Goal: Task Accomplishment & Management: Use online tool/utility

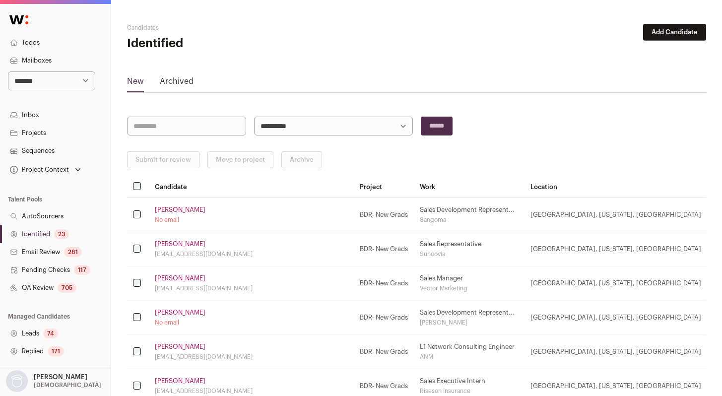
click at [61, 83] on select "**********" at bounding box center [51, 80] width 87 height 19
select select "****"
click at [8, 71] on select "**********" at bounding box center [51, 80] width 87 height 19
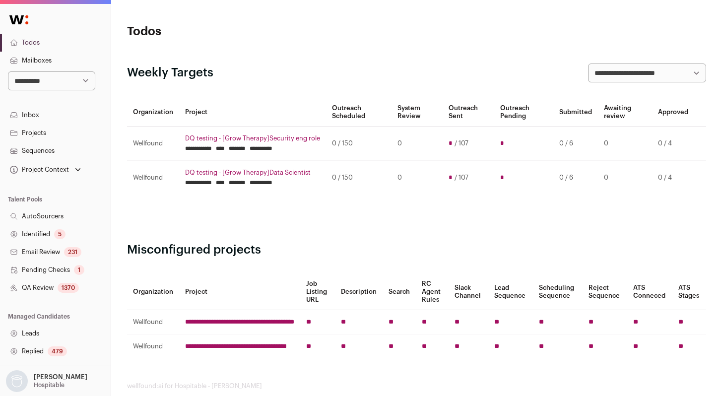
click at [52, 284] on link "QA Review 1370" at bounding box center [55, 288] width 111 height 18
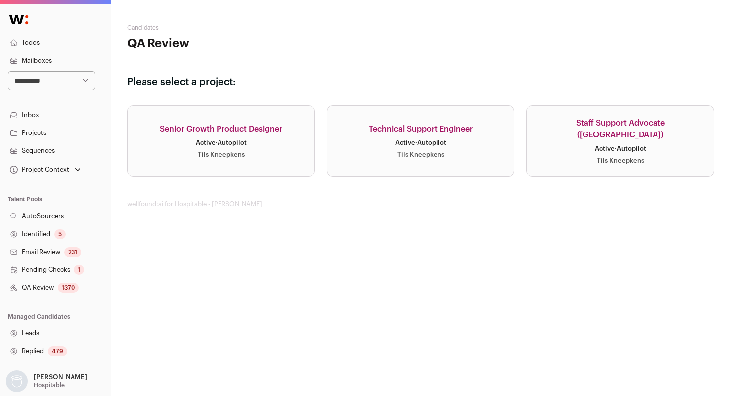
click at [274, 145] on link "Senior Growth Product Designer Active · Autopilot Tils Kneepkens" at bounding box center [221, 140] width 188 height 71
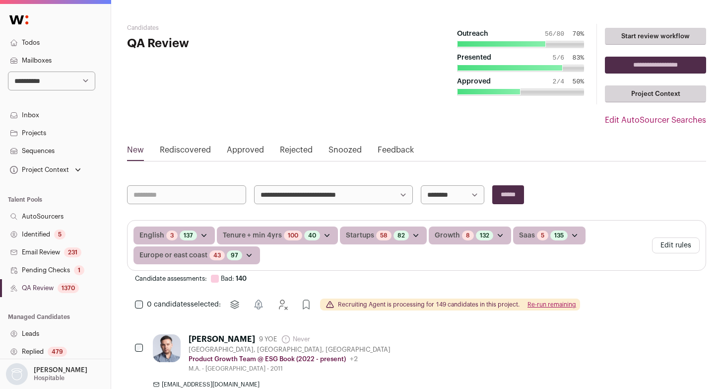
click at [55, 233] on div "5" at bounding box center [59, 234] width 11 height 10
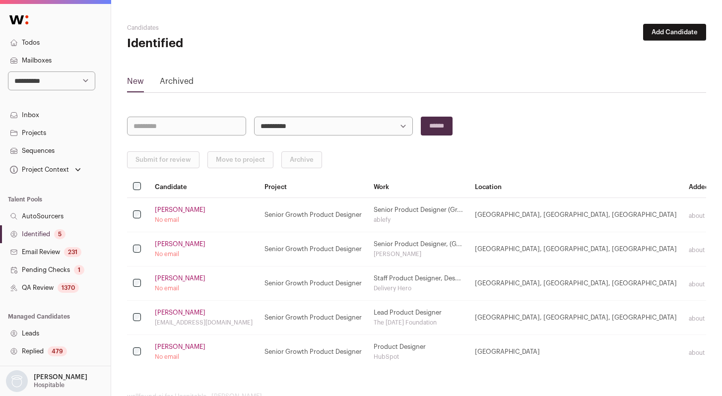
click at [388, 154] on div "Submit for review Move to project Archive" at bounding box center [416, 159] width 579 height 17
click at [187, 84] on link "Archived" at bounding box center [177, 83] width 34 height 16
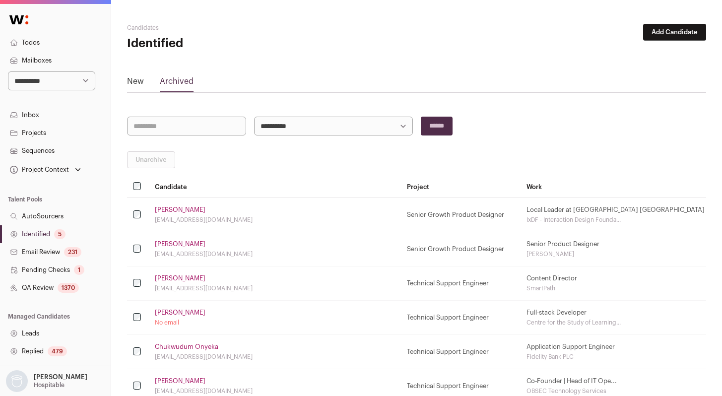
click at [164, 211] on link "[PERSON_NAME]" at bounding box center [180, 210] width 51 height 8
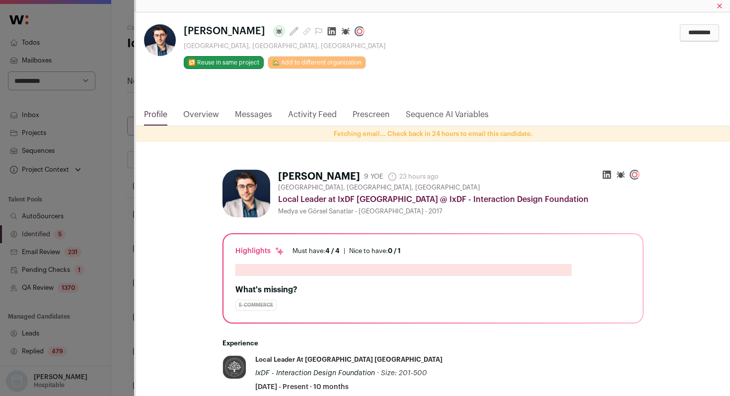
click at [327, 30] on icon "Close modal via background" at bounding box center [332, 31] width 10 height 10
click at [106, 226] on div "**********" at bounding box center [365, 198] width 730 height 396
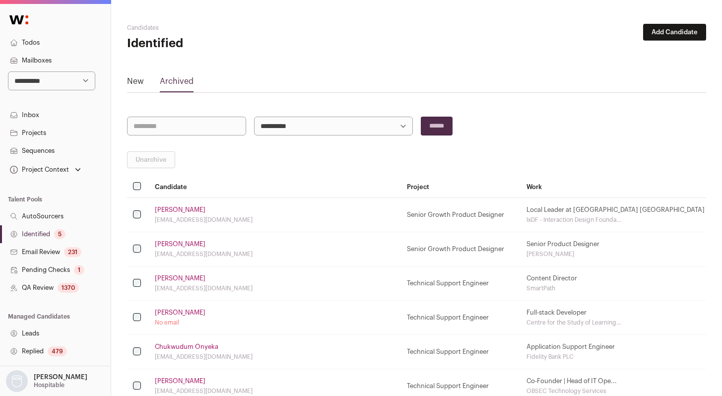
click at [140, 81] on link "New" at bounding box center [135, 83] width 17 height 16
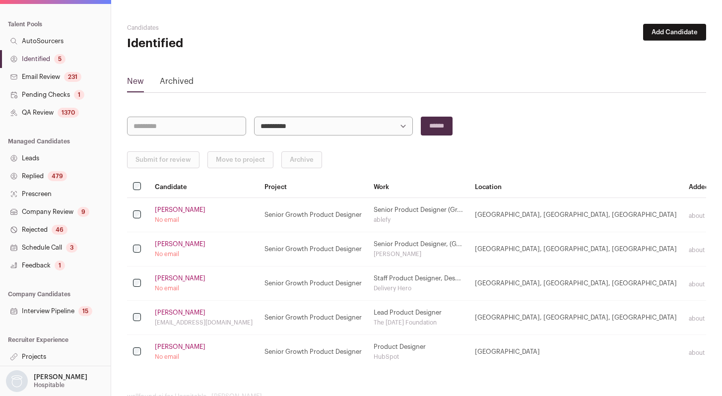
scroll to position [28, 0]
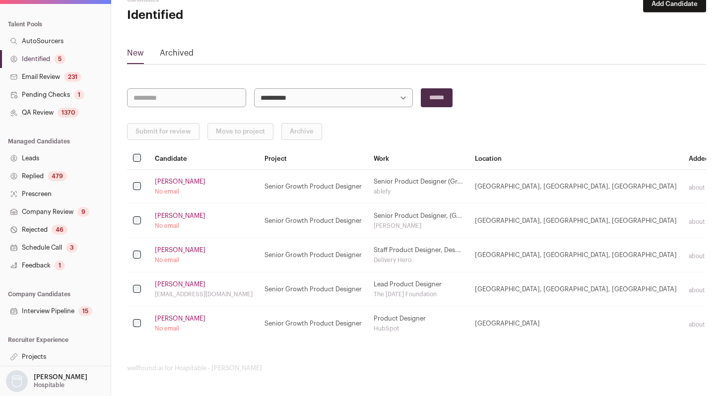
click at [38, 115] on link "QA Review 1370" at bounding box center [55, 113] width 111 height 18
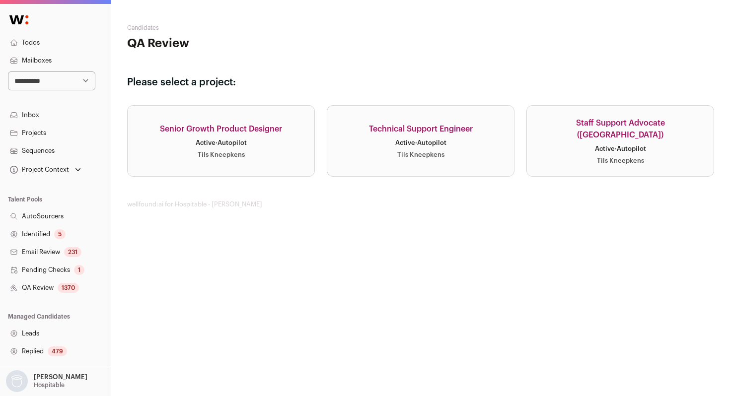
click at [237, 144] on div "Active · Autopilot" at bounding box center [221, 143] width 51 height 8
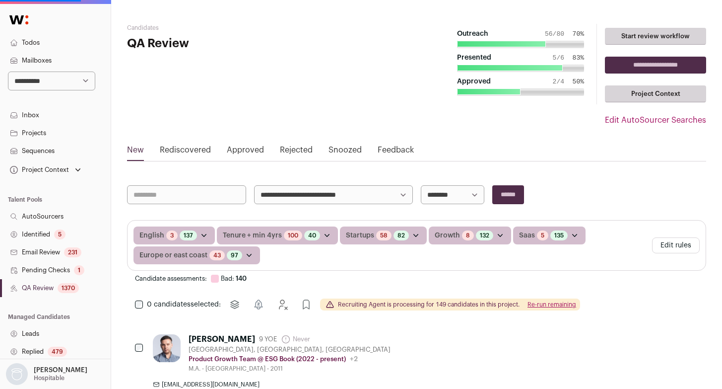
click at [247, 147] on link "Approved" at bounding box center [245, 152] width 37 height 16
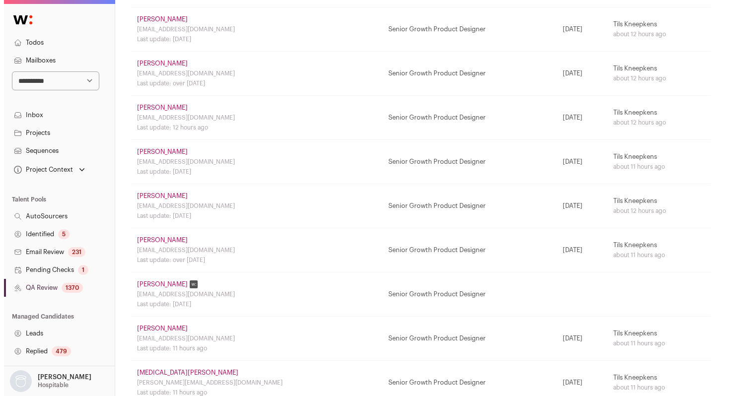
scroll to position [687, 0]
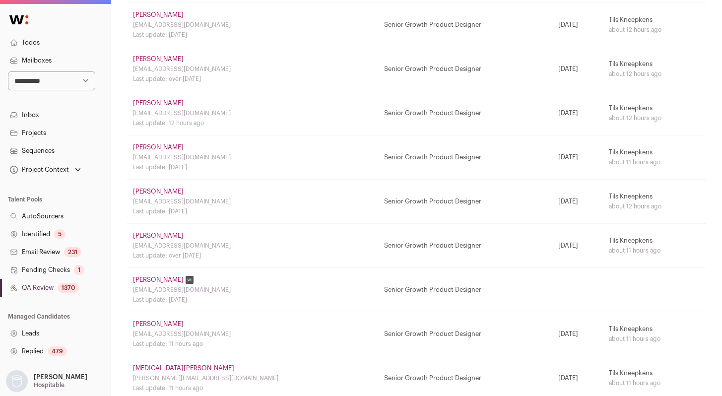
click at [181, 101] on link "[PERSON_NAME]" at bounding box center [158, 103] width 51 height 8
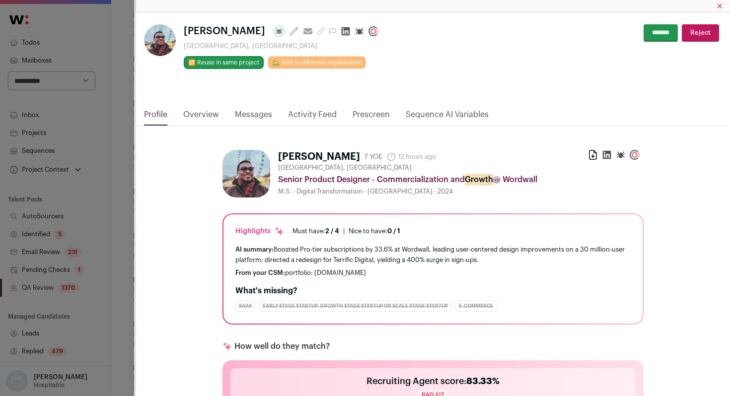
click at [321, 115] on link "Activity Feed" at bounding box center [312, 117] width 49 height 17
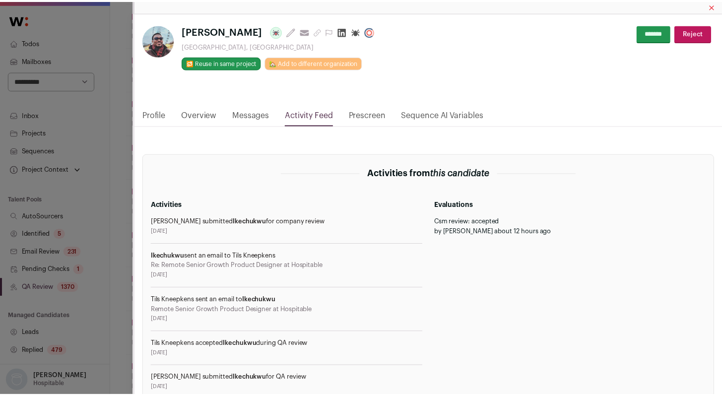
scroll to position [123, 0]
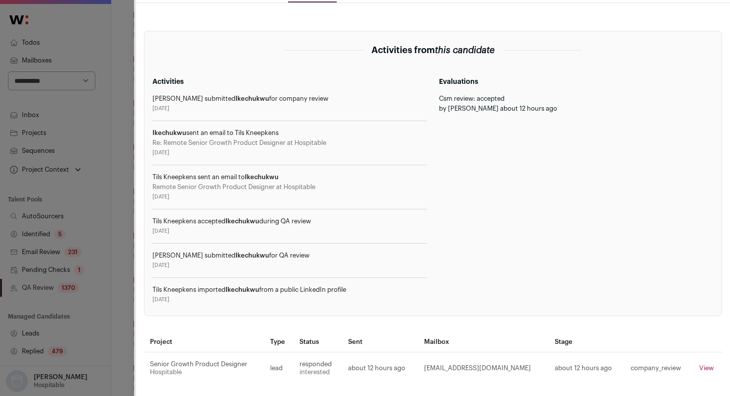
click at [129, 236] on div "[PERSON_NAME] Last update: 12 hours ago View most recent conversation in Front …" at bounding box center [365, 198] width 730 height 396
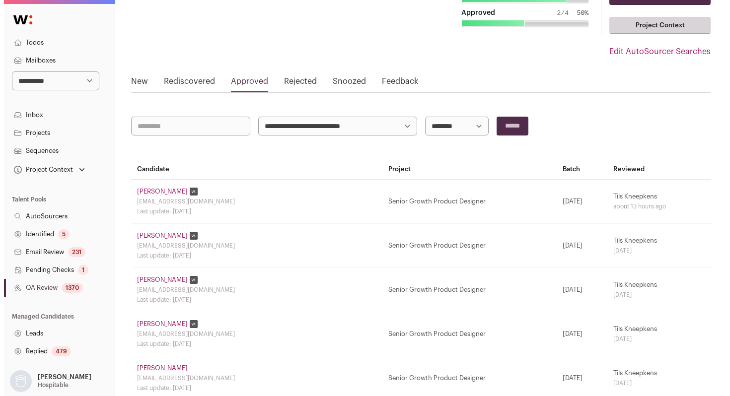
scroll to position [0, 0]
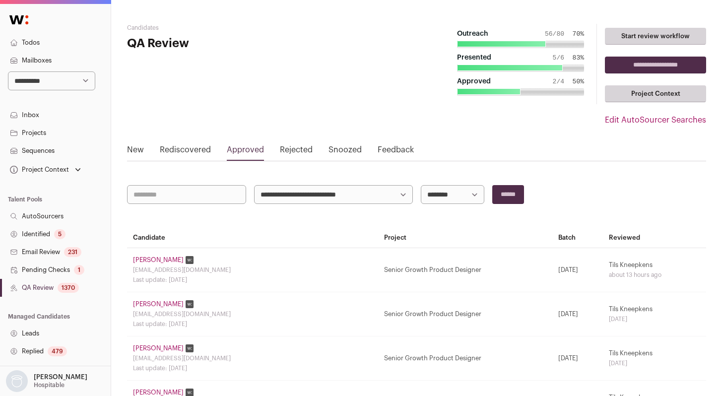
click at [288, 154] on link "Rejected" at bounding box center [296, 152] width 33 height 16
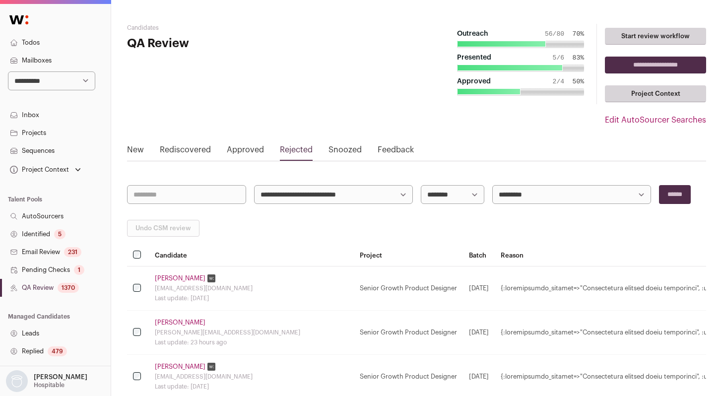
click at [41, 291] on link "QA Review 1370" at bounding box center [55, 288] width 111 height 18
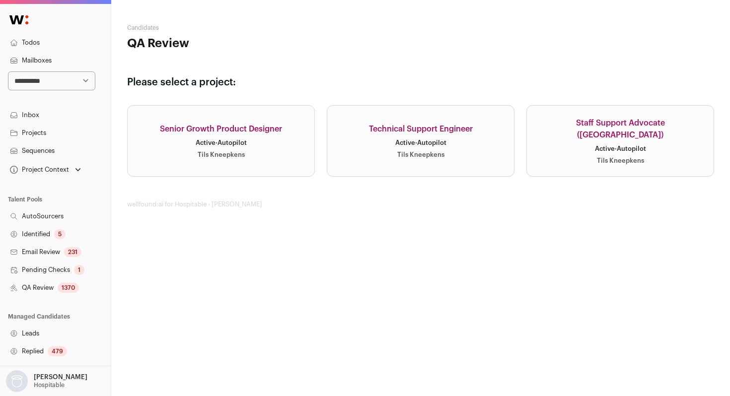
click at [237, 140] on div "Active · Autopilot" at bounding box center [221, 143] width 51 height 8
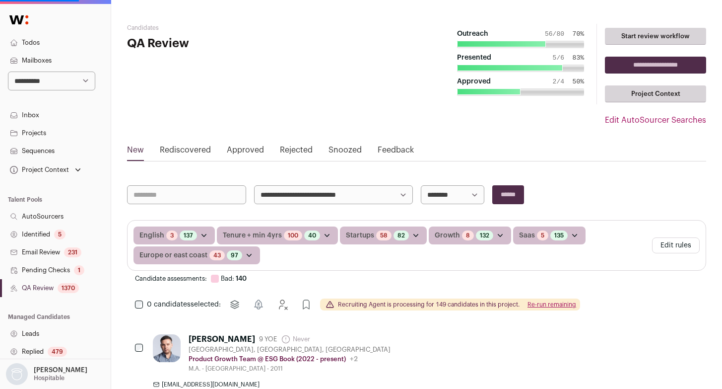
click at [677, 243] on button "Edit rules" at bounding box center [676, 245] width 48 height 16
click at [668, 241] on button "Edit rules" at bounding box center [676, 245] width 48 height 16
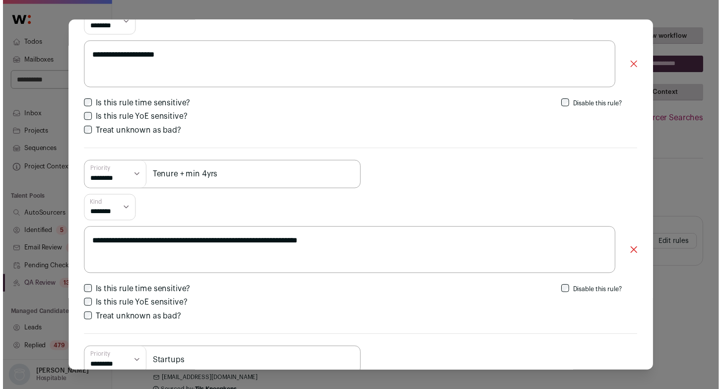
scroll to position [98, 0]
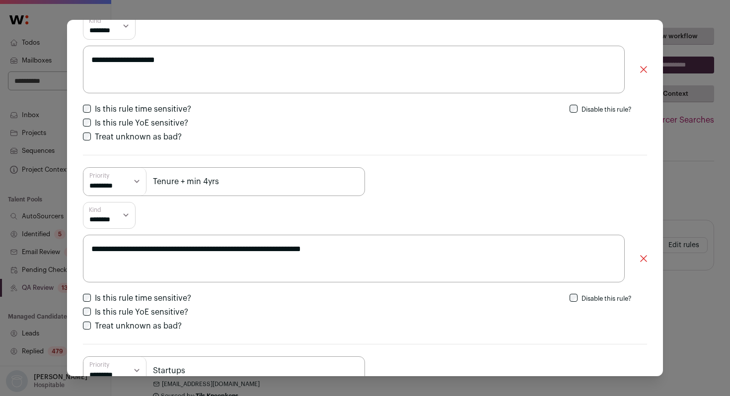
click at [675, 185] on div "**********" at bounding box center [365, 198] width 730 height 396
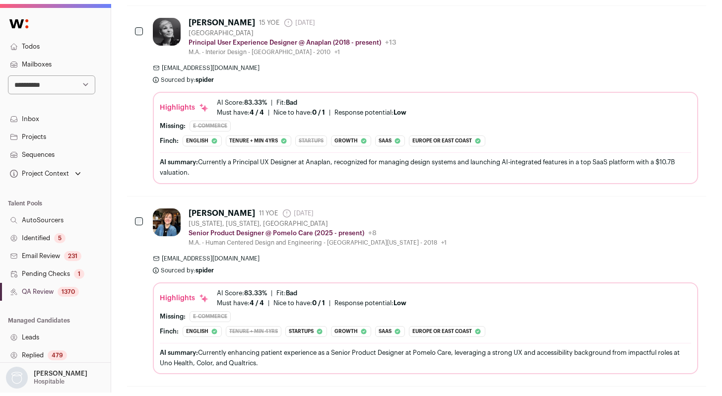
scroll to position [0, 0]
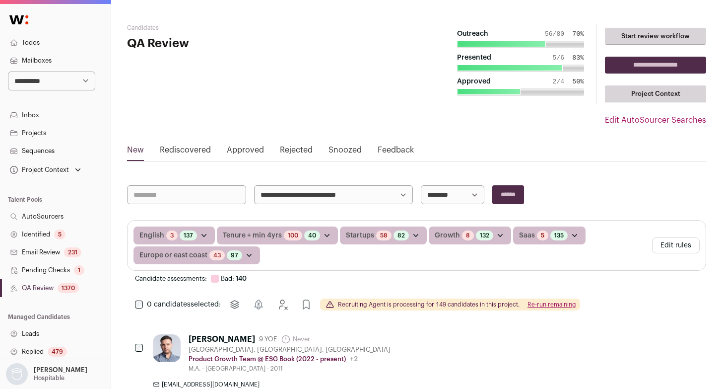
click at [306, 154] on link "Rejected" at bounding box center [296, 152] width 33 height 16
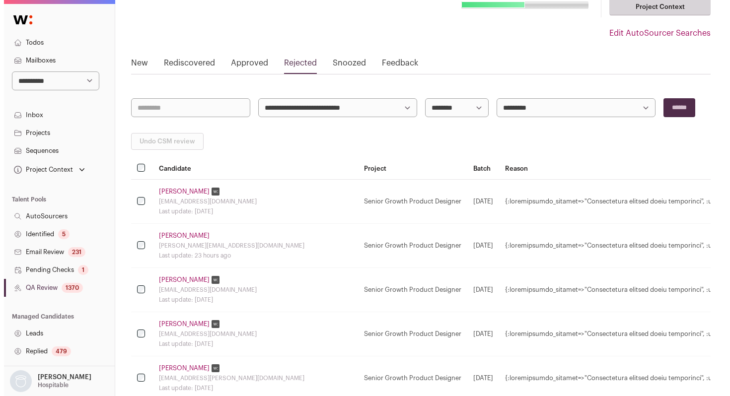
scroll to position [93, 0]
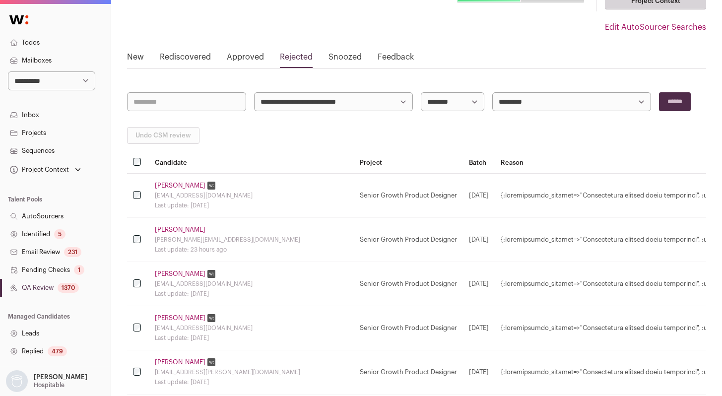
click at [173, 184] on link "[PERSON_NAME]" at bounding box center [180, 186] width 51 height 8
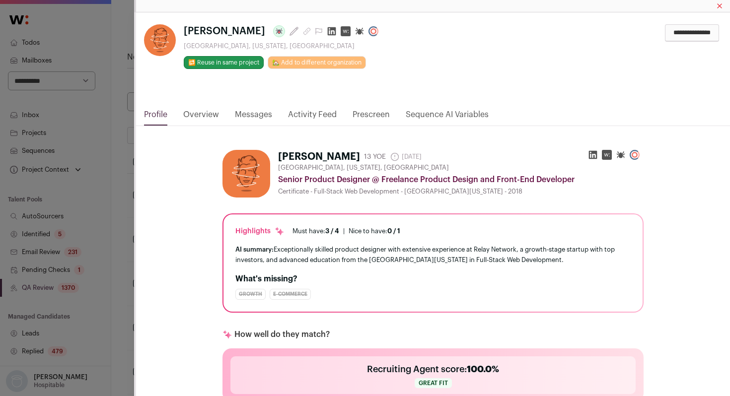
click at [314, 114] on link "Activity Feed" at bounding box center [312, 117] width 49 height 17
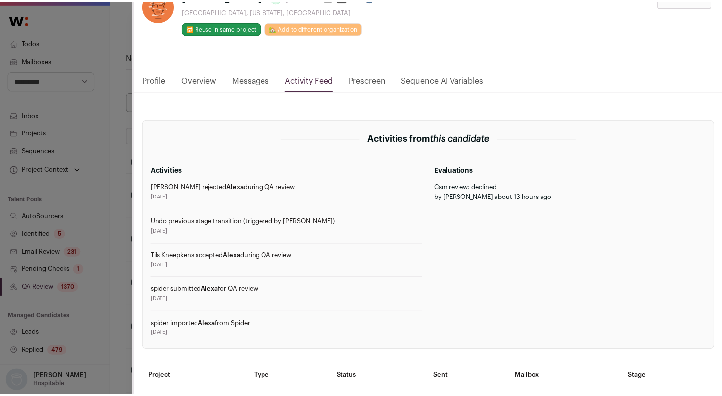
scroll to position [37, 0]
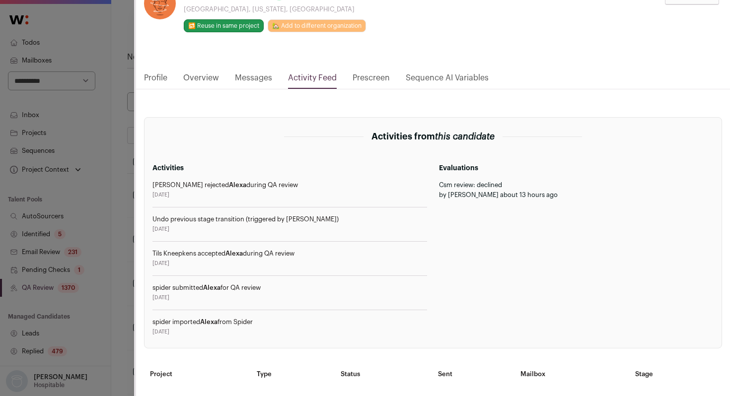
click at [121, 223] on div "**********" at bounding box center [365, 198] width 730 height 396
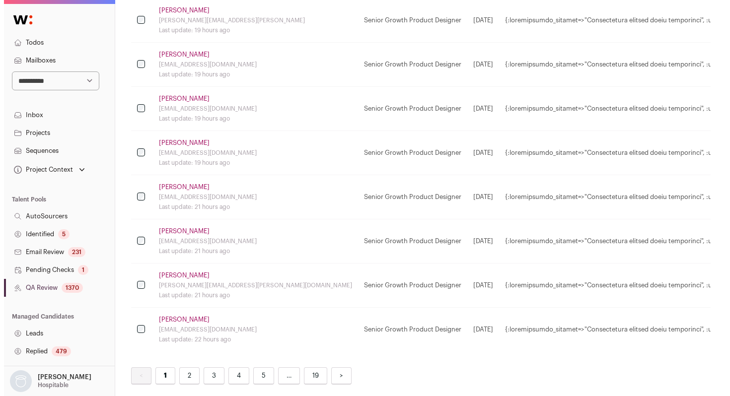
scroll to position [850, 0]
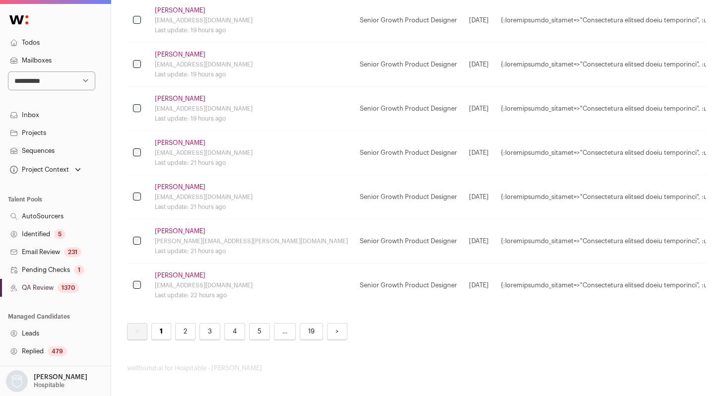
click at [186, 139] on link "[PERSON_NAME]" at bounding box center [180, 143] width 51 height 8
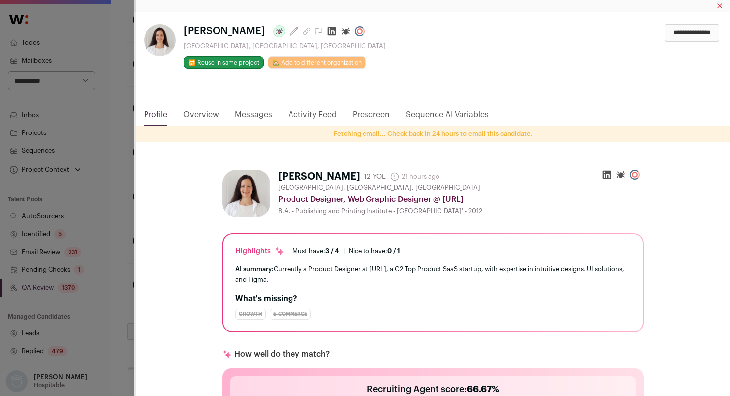
click at [312, 115] on link "Activity Feed" at bounding box center [312, 117] width 49 height 17
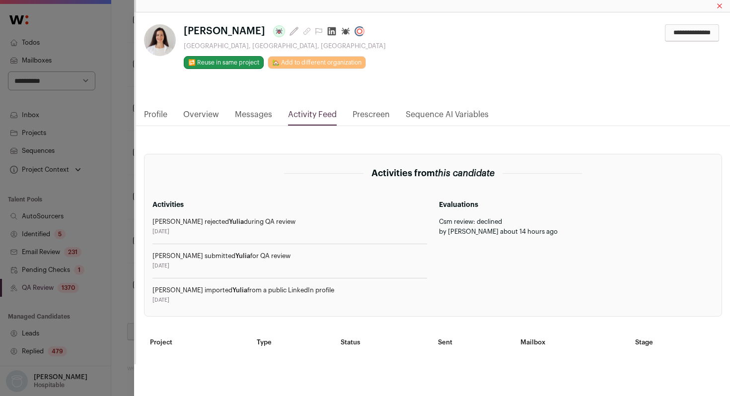
click at [163, 119] on link "Profile" at bounding box center [155, 117] width 23 height 17
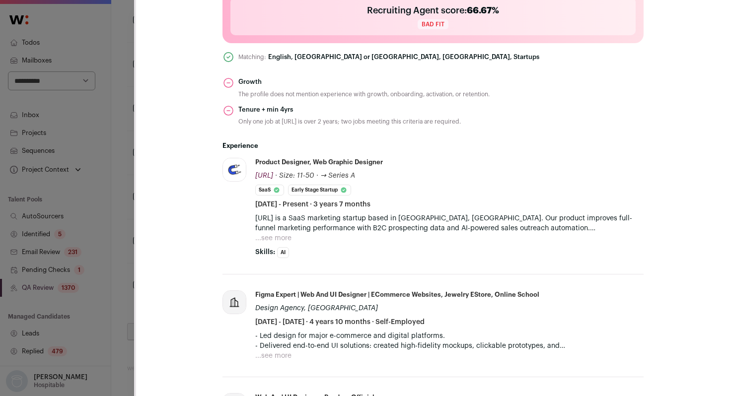
scroll to position [380, 0]
click at [275, 235] on button "...see more" at bounding box center [273, 237] width 36 height 10
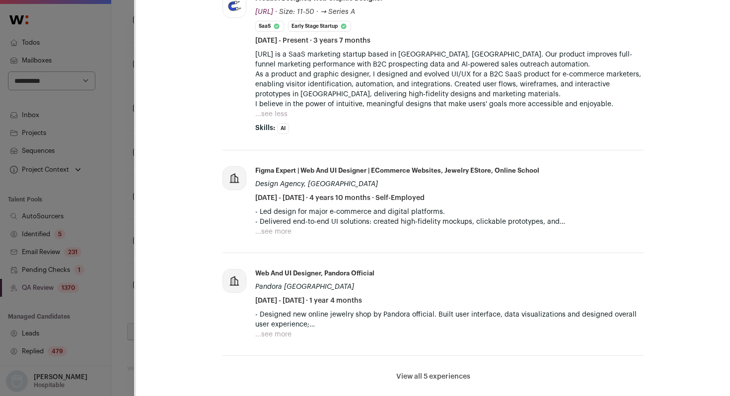
scroll to position [552, 0]
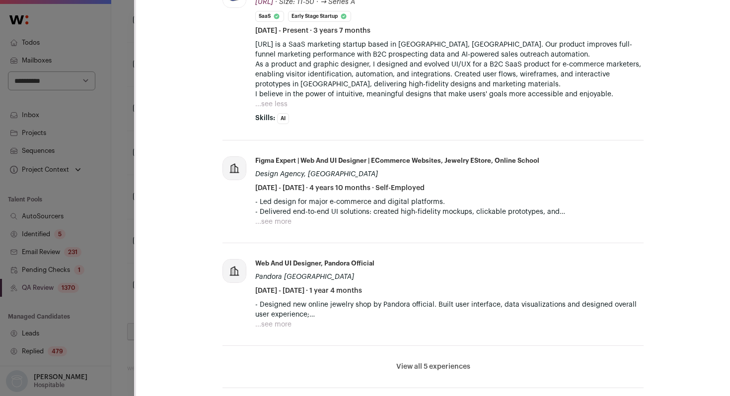
drag, startPoint x: 397, startPoint y: 367, endPoint x: 401, endPoint y: 351, distance: 16.5
click at [397, 367] on button "View all 5 experiences" at bounding box center [433, 367] width 74 height 10
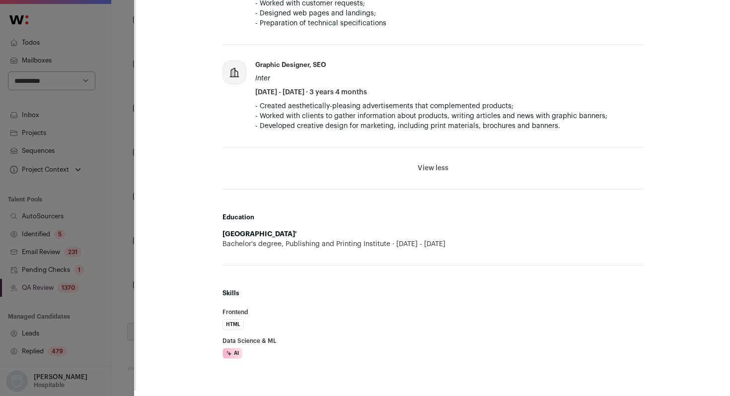
scroll to position [971, 0]
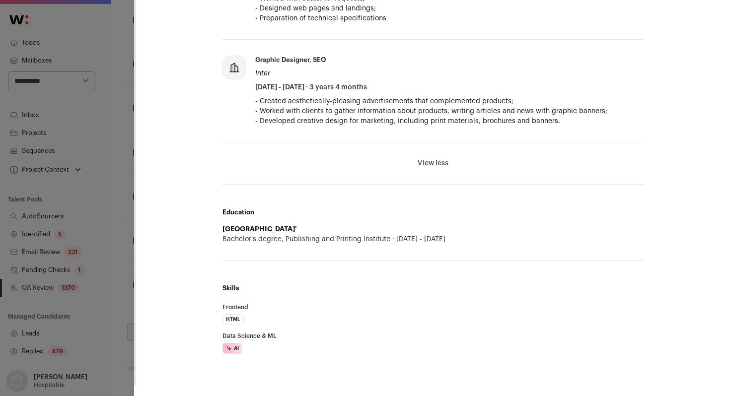
click at [123, 236] on div "**********" at bounding box center [365, 198] width 730 height 396
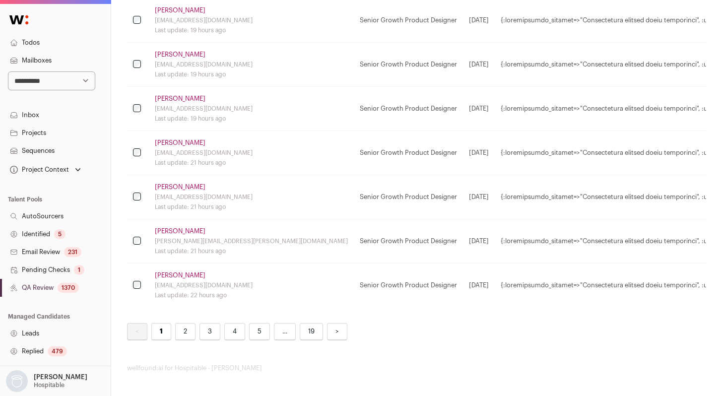
click at [172, 227] on link "[PERSON_NAME]" at bounding box center [180, 231] width 51 height 8
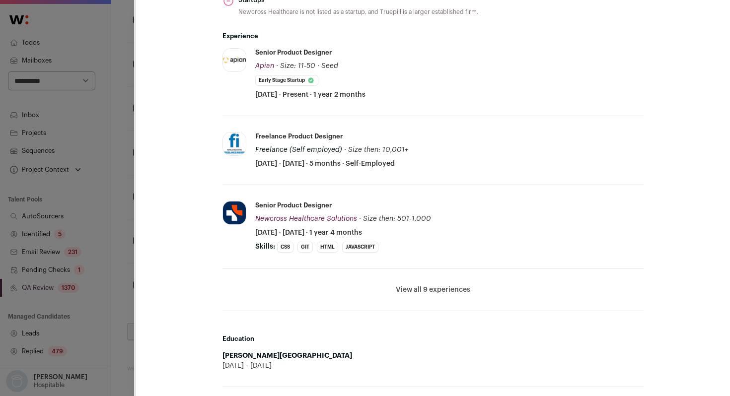
scroll to position [475, 0]
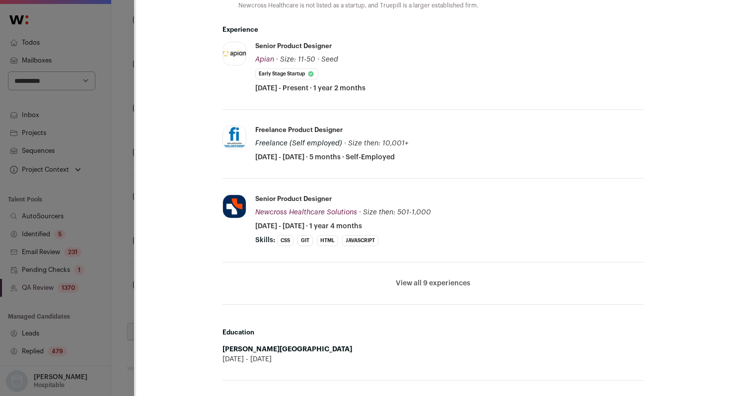
click at [435, 289] on li "View all 9 experiences View less" at bounding box center [432, 284] width 421 height 42
click at [440, 284] on button "View all 9 experiences" at bounding box center [433, 283] width 74 height 10
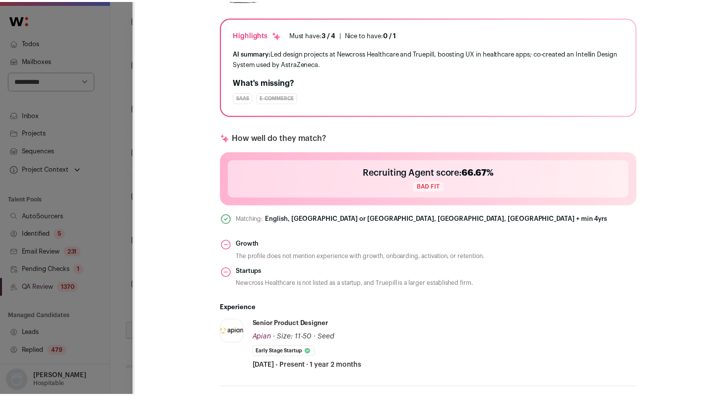
scroll to position [173, 0]
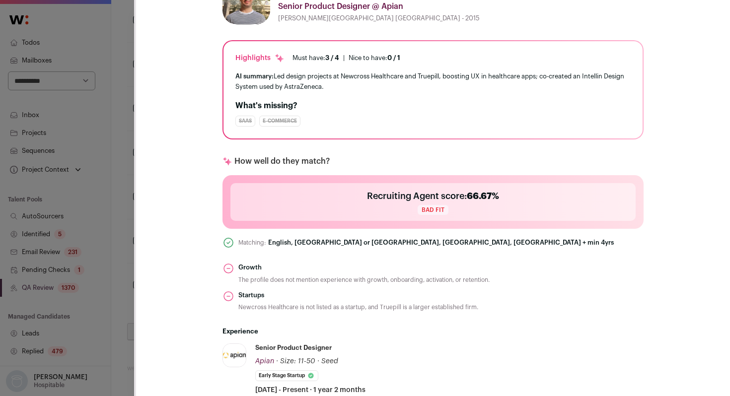
click at [120, 255] on div "**********" at bounding box center [365, 198] width 730 height 396
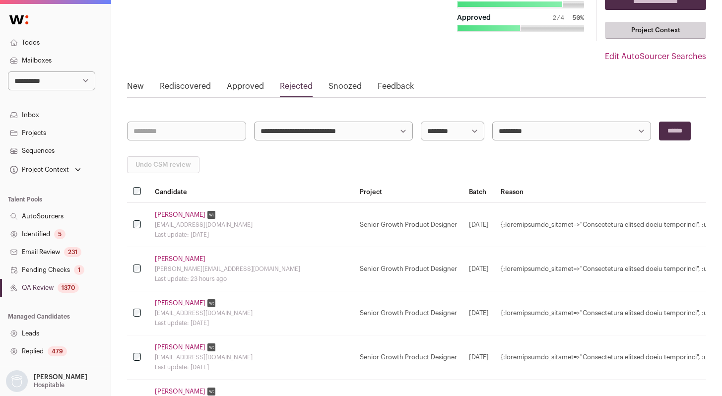
scroll to position [0, 0]
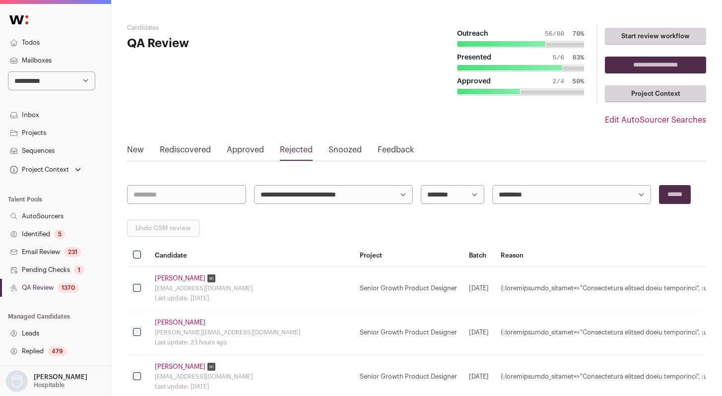
click at [246, 146] on link "Approved" at bounding box center [245, 152] width 37 height 16
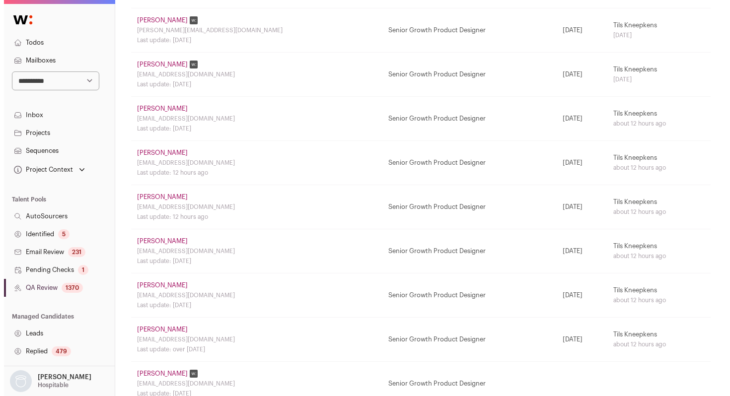
scroll to position [590, 0]
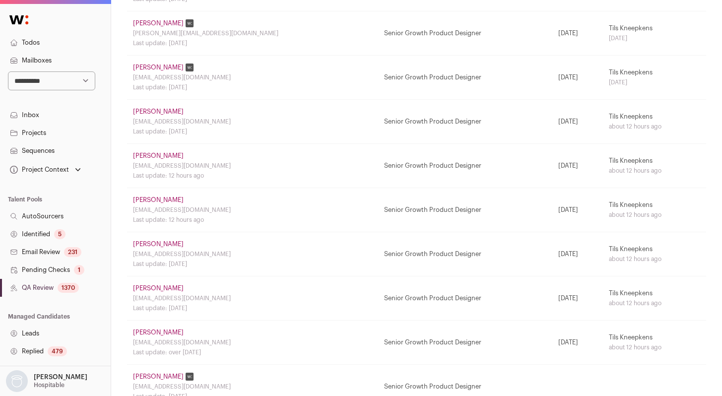
click at [173, 204] on link "[PERSON_NAME]" at bounding box center [158, 200] width 51 height 8
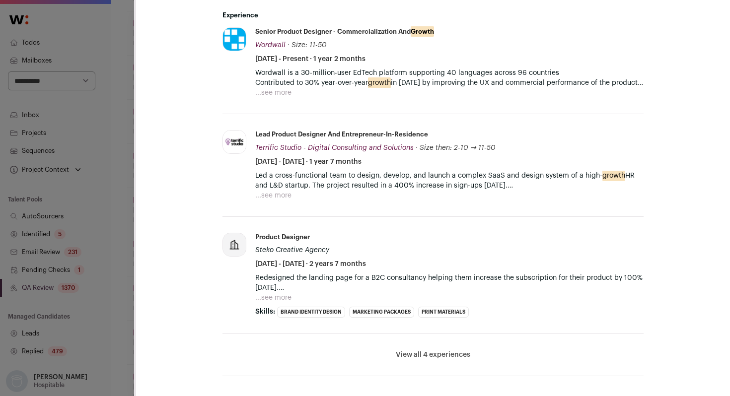
scroll to position [542, 0]
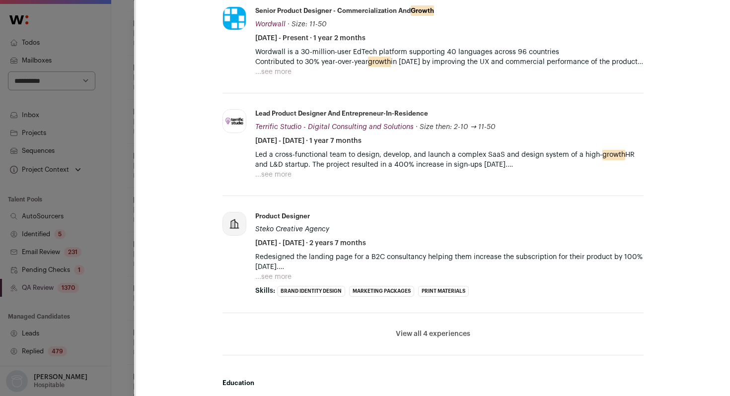
click at [436, 338] on button "View all 4 experiences" at bounding box center [433, 334] width 74 height 10
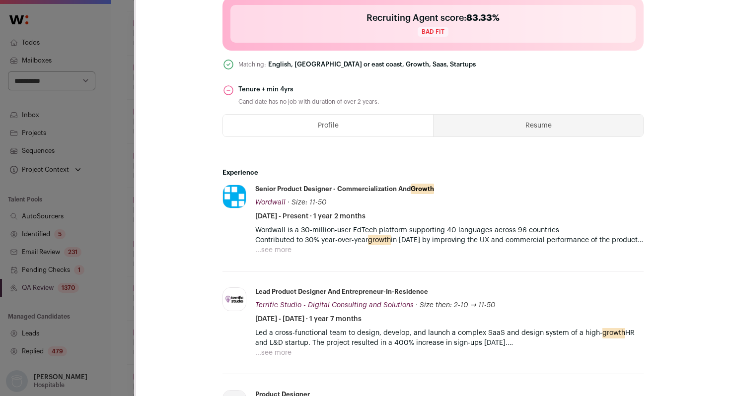
scroll to position [368, 0]
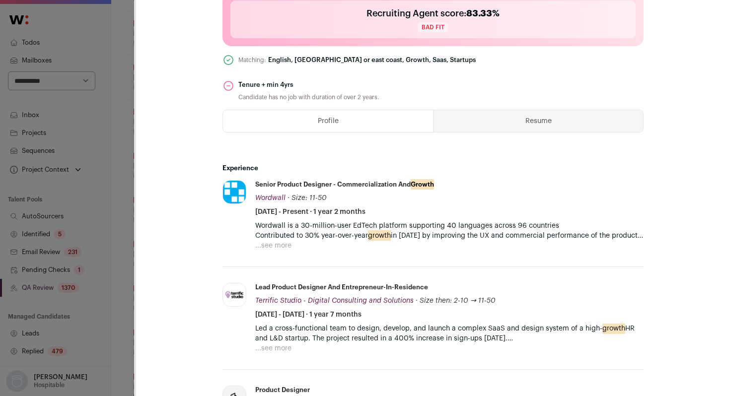
click at [286, 245] on button "...see more" at bounding box center [273, 246] width 36 height 10
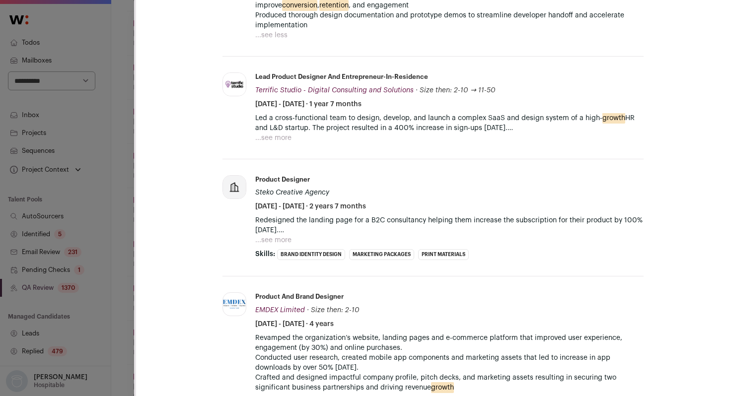
scroll to position [631, 0]
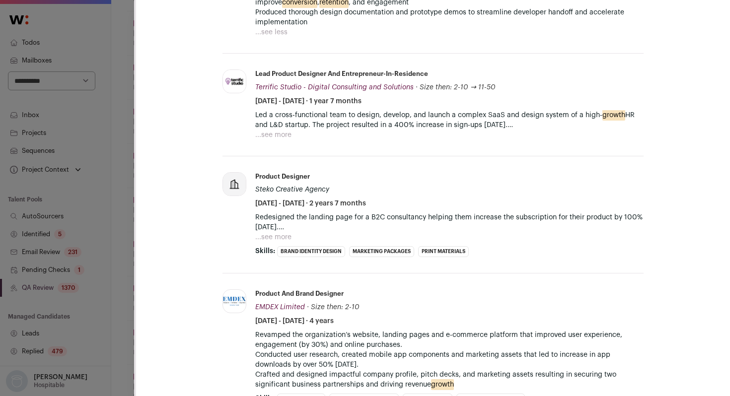
click at [281, 239] on button "...see more" at bounding box center [273, 237] width 36 height 10
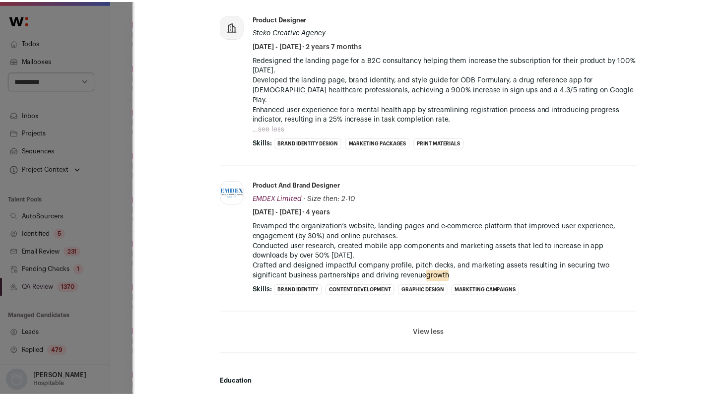
scroll to position [793, 0]
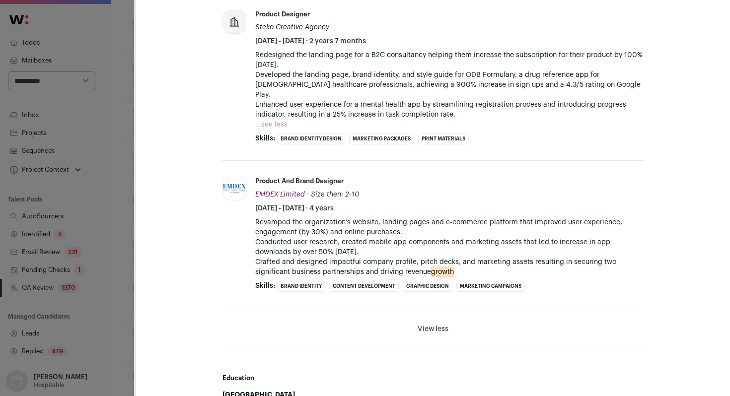
click at [115, 200] on div "[PERSON_NAME] Last update: 12 hours ago View most recent conversation in Front …" at bounding box center [365, 198] width 730 height 396
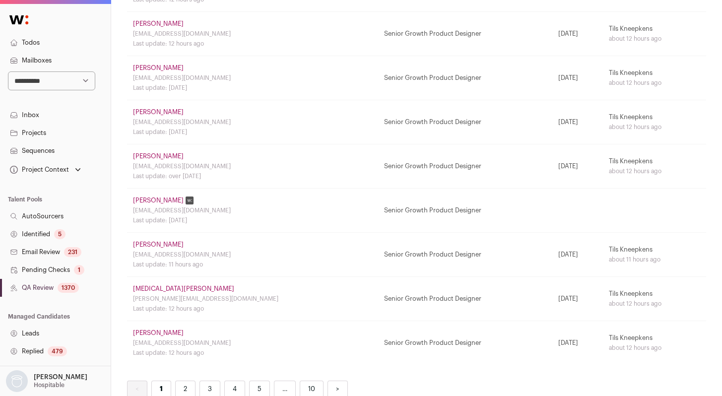
scroll to position [824, 0]
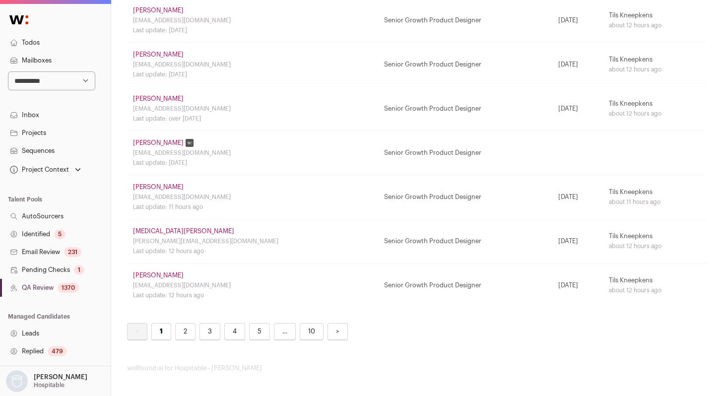
click at [163, 227] on link "[MEDICAL_DATA][PERSON_NAME]" at bounding box center [183, 231] width 101 height 8
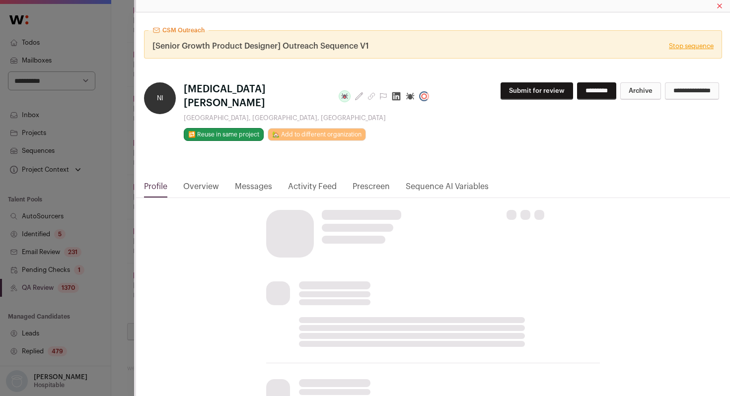
click at [295, 181] on link "Activity Feed" at bounding box center [312, 189] width 49 height 17
click at [298, 181] on link "Activity Feed" at bounding box center [312, 189] width 49 height 17
click at [308, 181] on link "Activity Feed" at bounding box center [312, 189] width 49 height 17
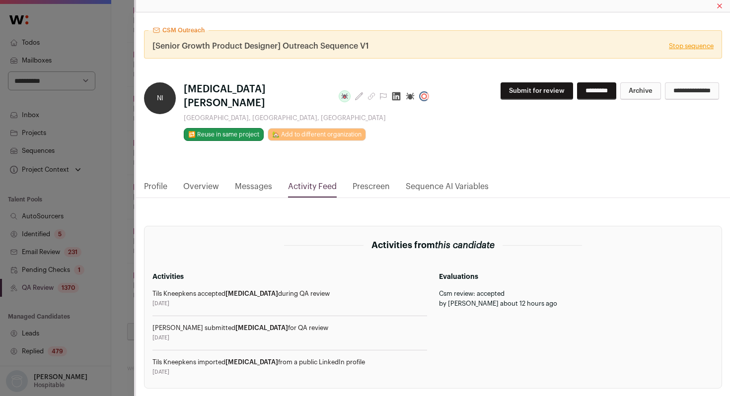
click at [130, 218] on div "CSM Outreach [Senior Growth Product Designer] Outreach Sequence V1 Stop sequenc…" at bounding box center [365, 198] width 730 height 396
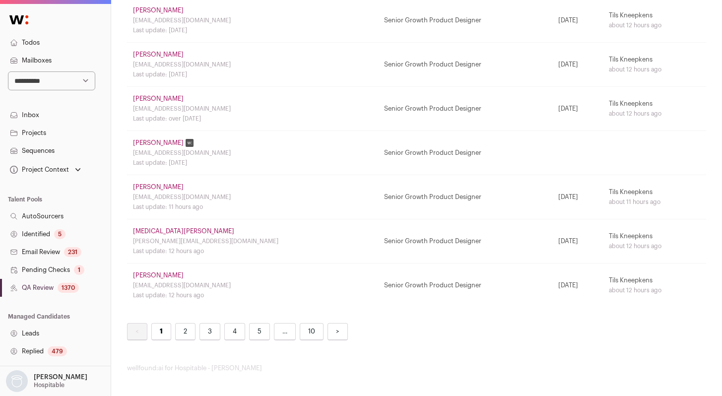
click at [184, 329] on link "2" at bounding box center [185, 331] width 20 height 17
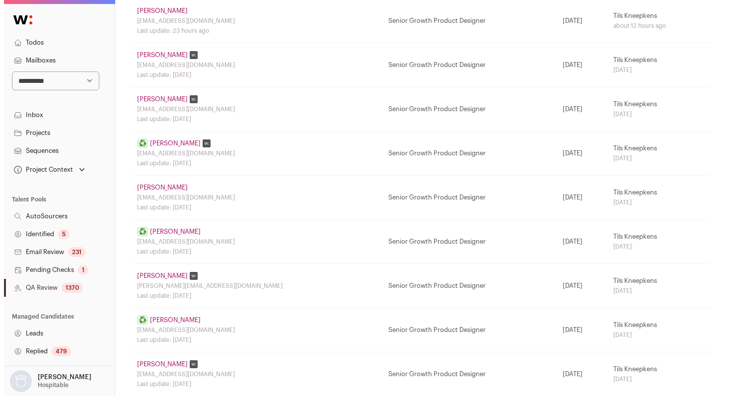
scroll to position [562, 0]
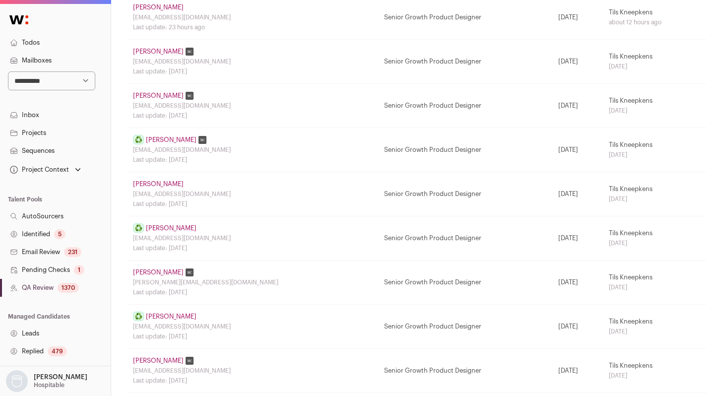
click at [169, 227] on link "[PERSON_NAME]" at bounding box center [171, 228] width 51 height 8
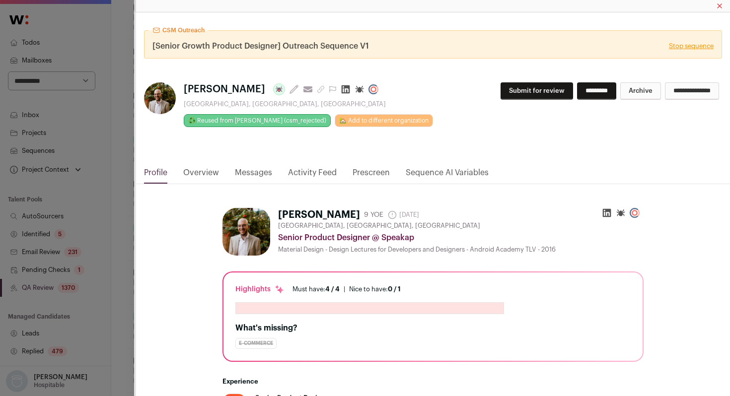
click at [309, 171] on link "Activity Feed" at bounding box center [312, 175] width 49 height 17
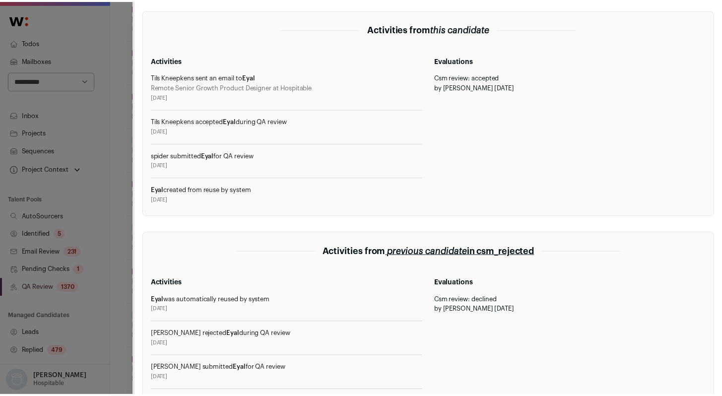
scroll to position [205, 0]
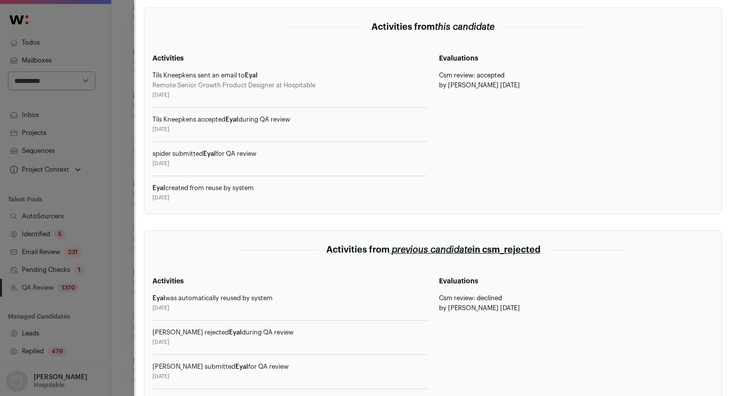
click at [125, 254] on div "CSM Outreach [Senior Growth Product Designer] Outreach Sequence V1 Stop sequenc…" at bounding box center [365, 198] width 730 height 396
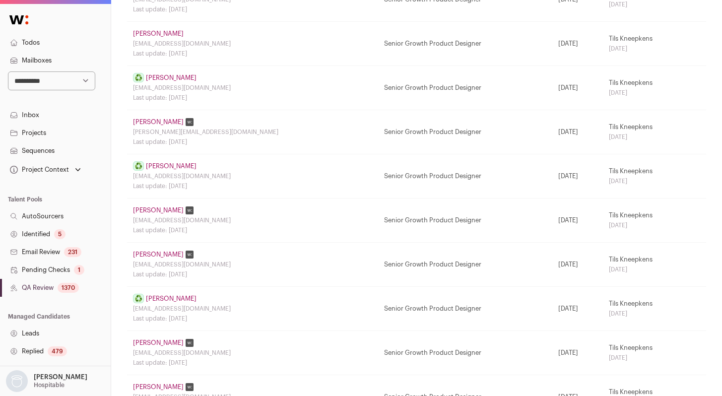
scroll to position [824, 0]
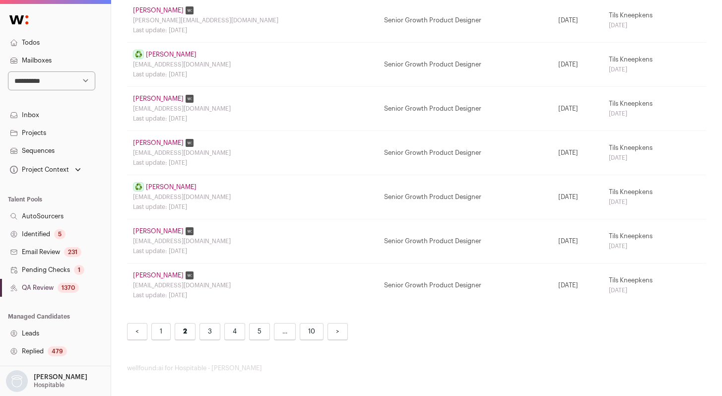
click at [163, 333] on link "1" at bounding box center [160, 331] width 19 height 17
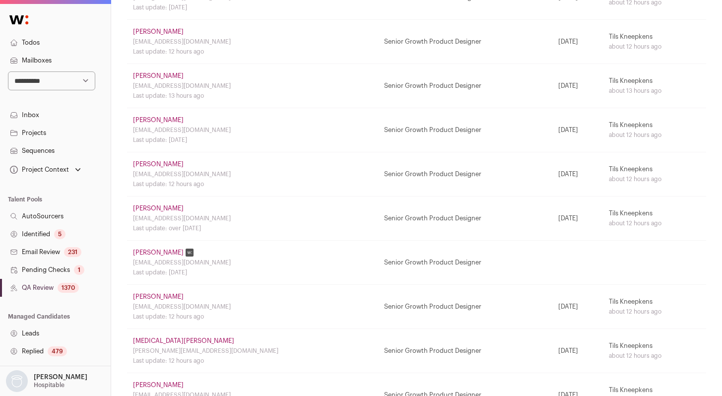
scroll to position [710, 0]
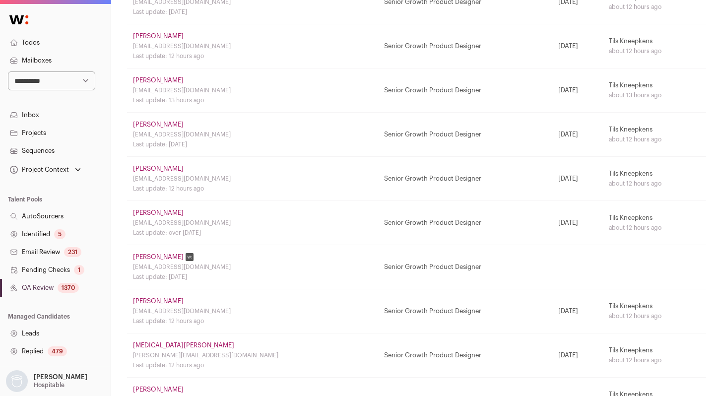
click at [156, 211] on link "[PERSON_NAME]" at bounding box center [158, 213] width 51 height 8
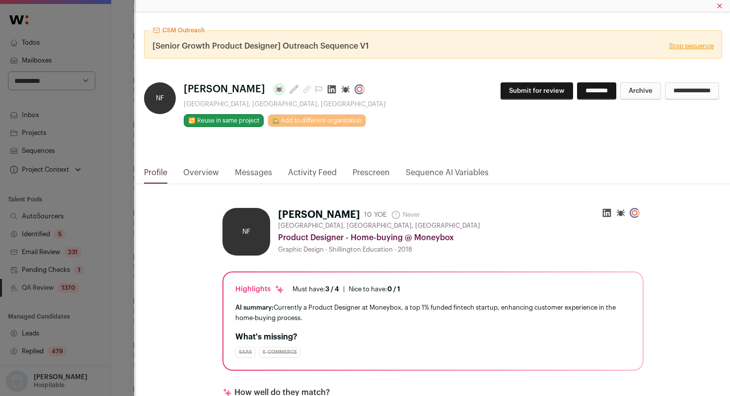
click at [303, 172] on link "Activity Feed" at bounding box center [312, 175] width 49 height 17
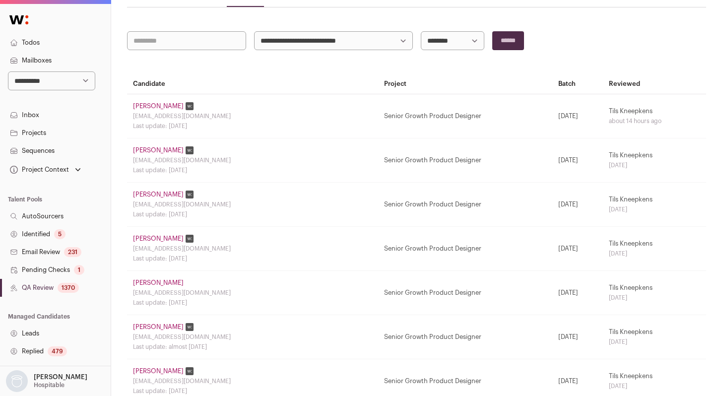
scroll to position [152, 0]
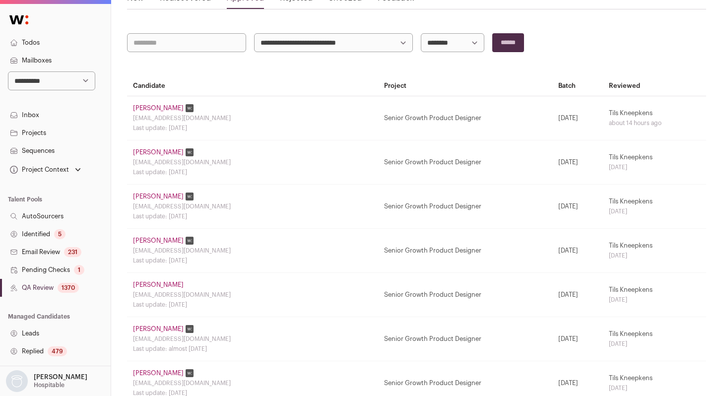
click at [451, 51] on select "**********" at bounding box center [453, 42] width 64 height 19
select select "**********"
click at [421, 33] on select "**********" at bounding box center [453, 42] width 64 height 19
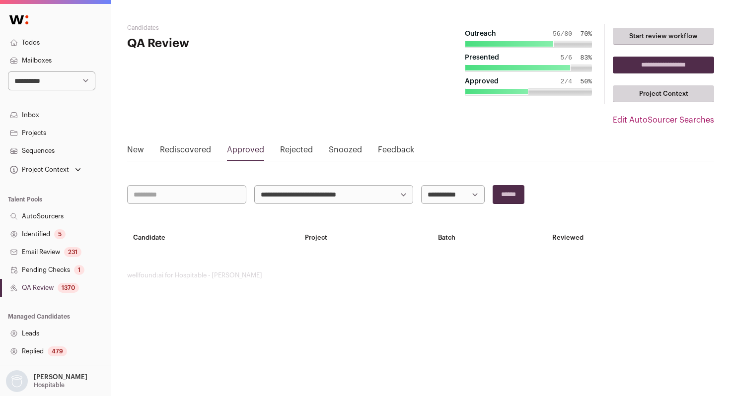
click at [454, 42] on button "Outreach 56/80 70% Presented 5/6 83% Approved 2/4 50%" at bounding box center [528, 64] width 152 height 80
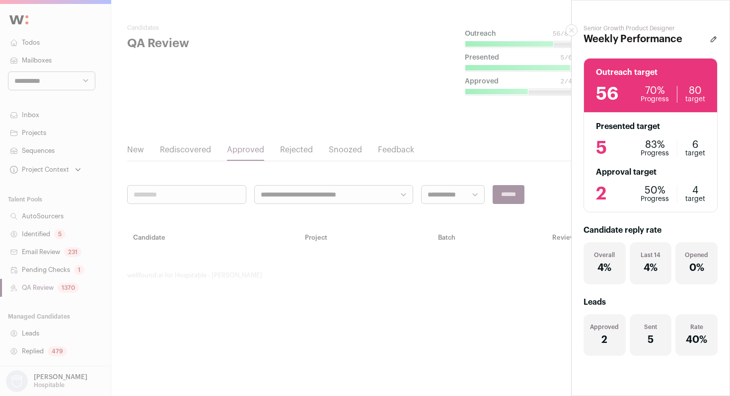
click at [388, 58] on div "Senior Growth Product Designer Weekly Performance Outreach target 56 70% Progre…" at bounding box center [365, 198] width 730 height 396
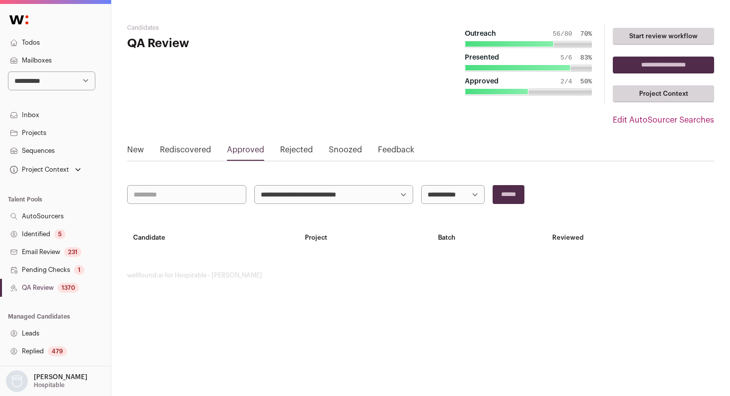
click at [453, 199] on select "**********" at bounding box center [453, 194] width 64 height 19
select select "**********"
click at [421, 185] on select "**********" at bounding box center [453, 194] width 64 height 19
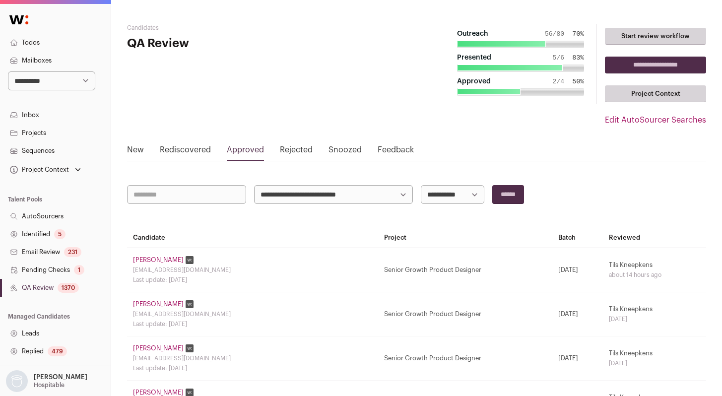
click at [145, 302] on link "[PERSON_NAME]" at bounding box center [158, 304] width 51 height 8
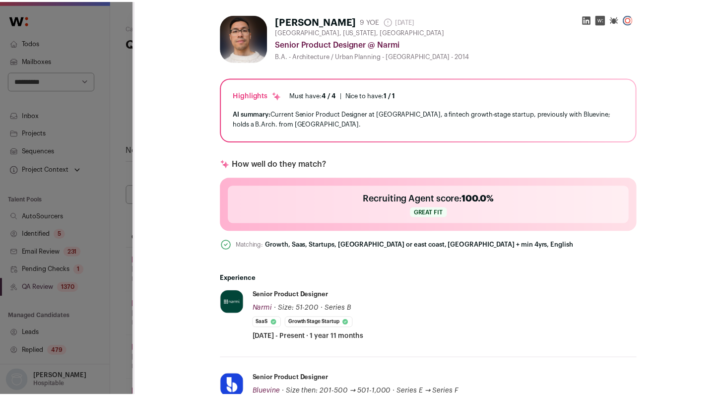
scroll to position [196, 0]
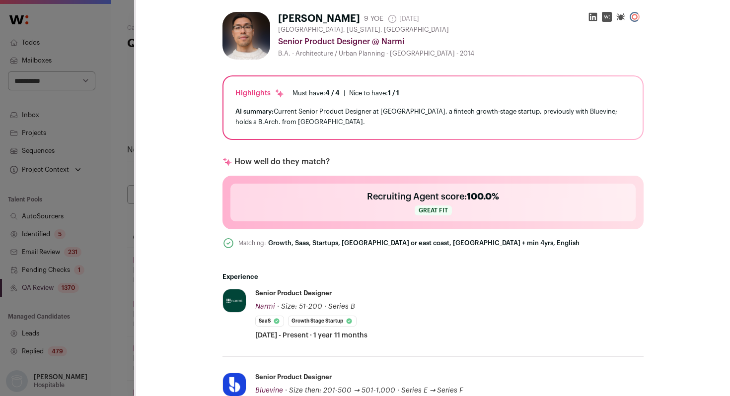
click at [120, 235] on div "CSM Outreach [Senior Growth Product Designer] Outreach Sequence V1 Stop sequenc…" at bounding box center [365, 198] width 730 height 396
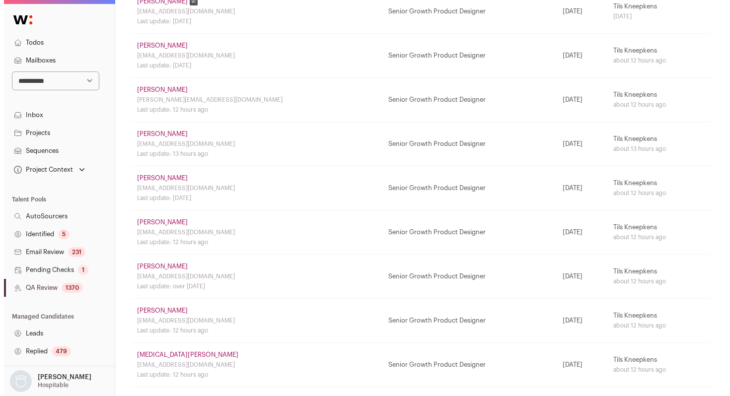
scroll to position [657, 0]
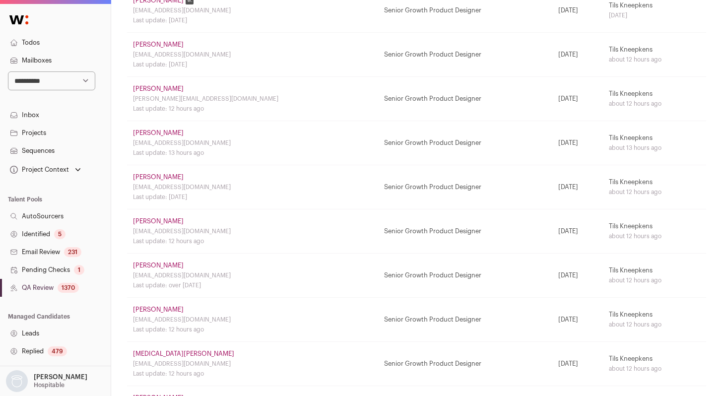
click at [167, 45] on link "[PERSON_NAME]" at bounding box center [158, 45] width 51 height 8
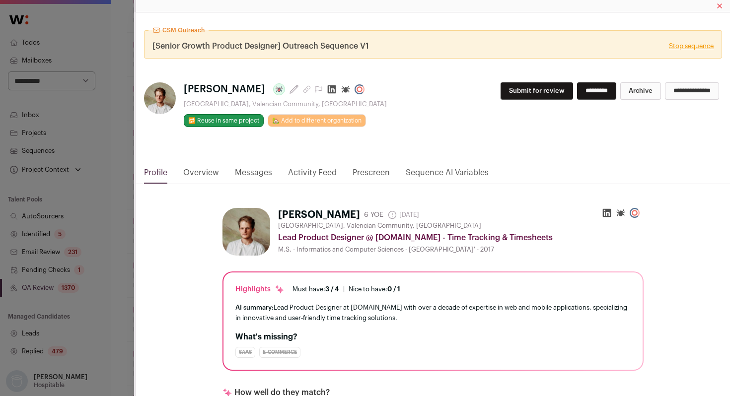
click at [308, 174] on link "Activity Feed" at bounding box center [312, 175] width 49 height 17
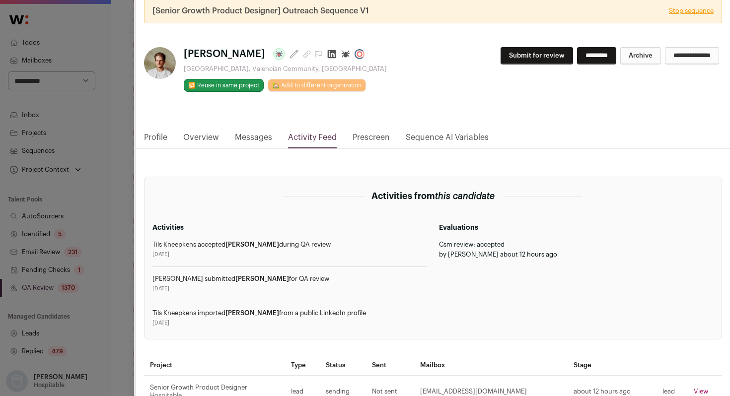
scroll to position [42, 0]
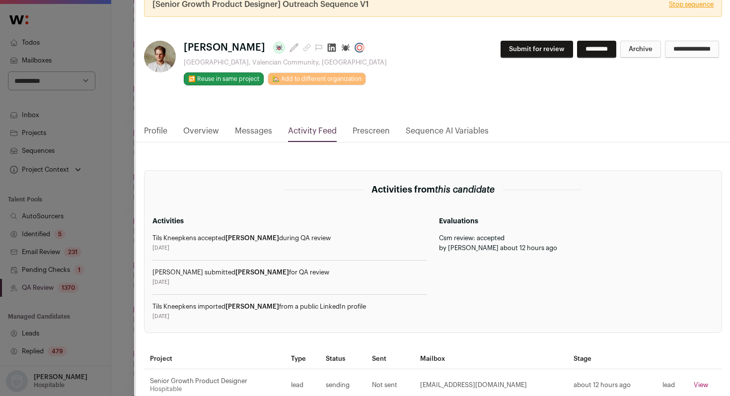
click at [133, 257] on div "CSM Outreach [Senior Growth Product Designer] Outreach Sequence V1 Stop sequenc…" at bounding box center [365, 198] width 730 height 396
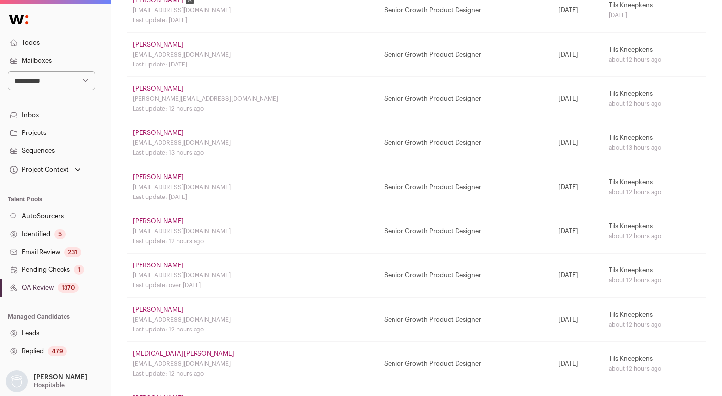
click at [149, 215] on td "[PERSON_NAME] [EMAIL_ADDRESS][DOMAIN_NAME] Last update: 12 hours ago" at bounding box center [252, 231] width 251 height 44
click at [147, 219] on link "[PERSON_NAME]" at bounding box center [158, 221] width 51 height 8
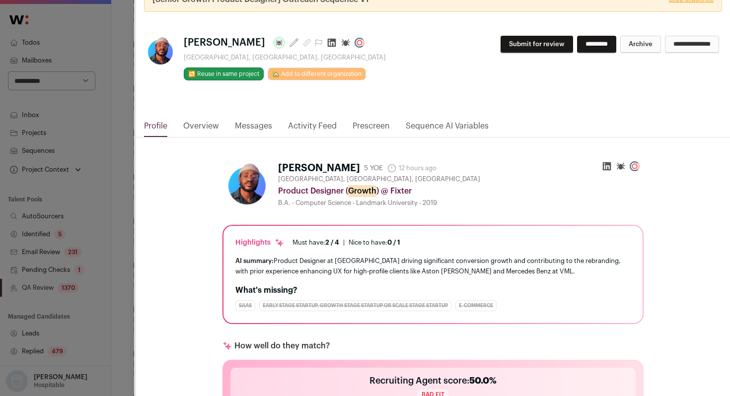
scroll to position [0, 0]
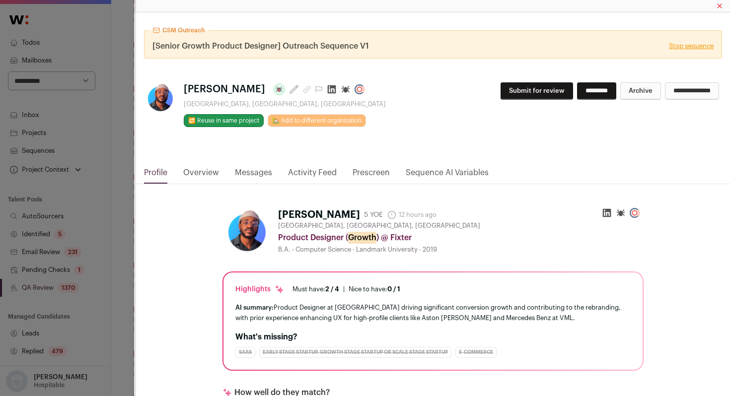
click at [315, 171] on link "Activity Feed" at bounding box center [312, 175] width 49 height 17
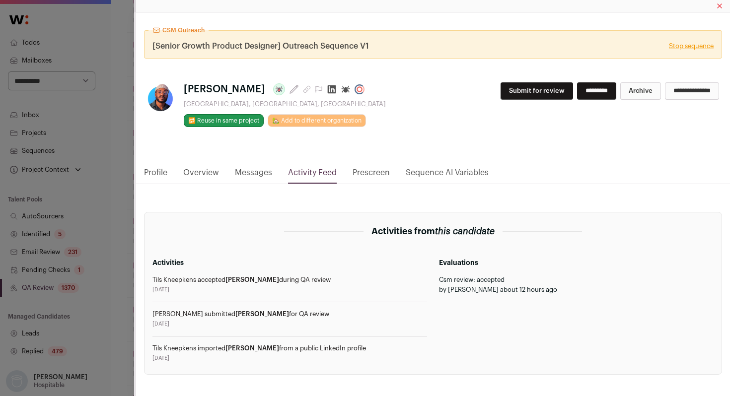
click at [158, 175] on link "Profile" at bounding box center [155, 175] width 23 height 17
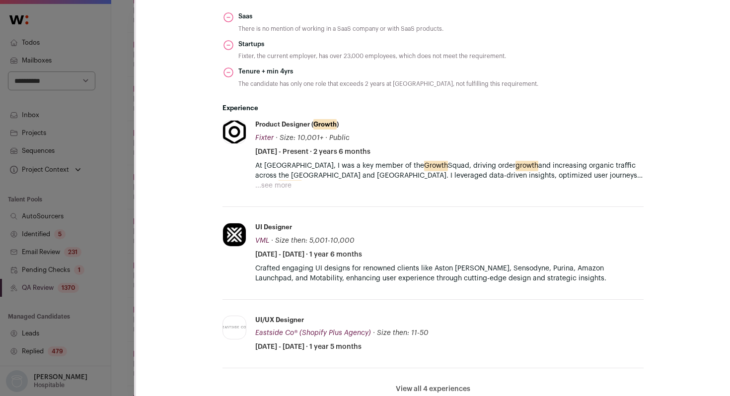
scroll to position [483, 0]
click at [274, 187] on button "...see more" at bounding box center [273, 185] width 36 height 10
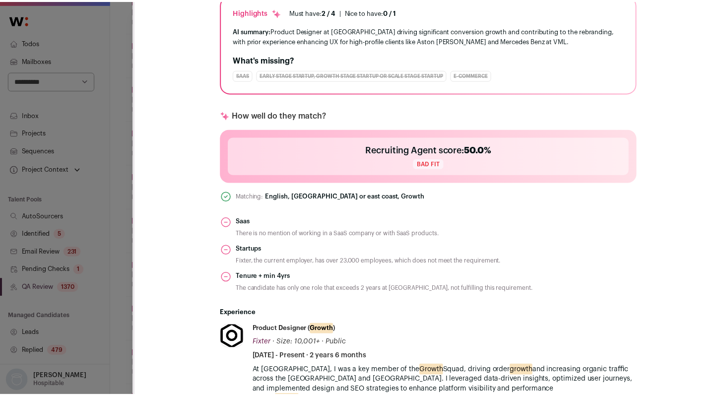
scroll to position [278, 0]
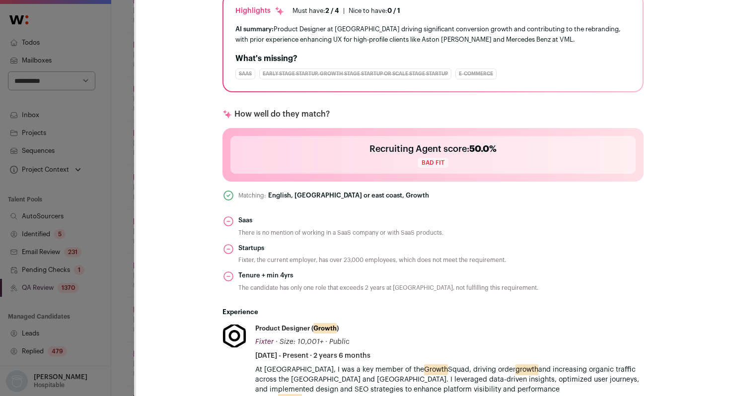
click at [127, 270] on div "CSM Outreach [Senior Growth Product Designer] Outreach Sequence V1 Stop sequenc…" at bounding box center [365, 198] width 730 height 396
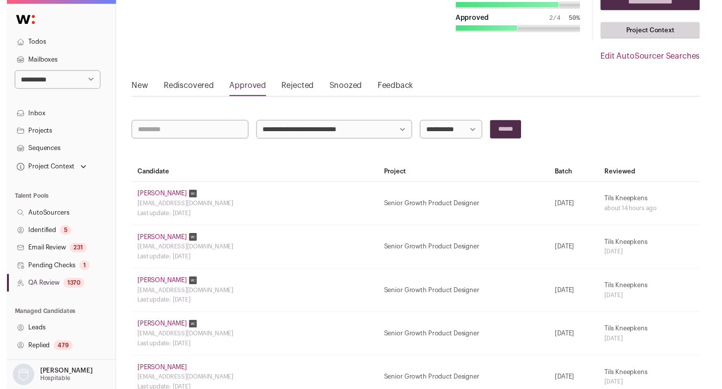
scroll to position [0, 0]
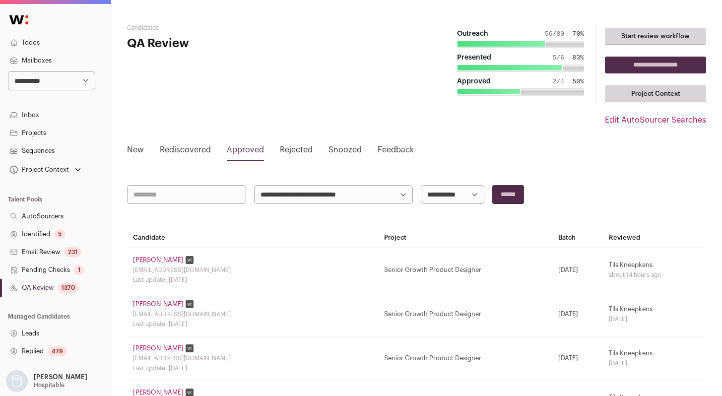
click at [204, 112] on hgroup "Candidates QA Review" at bounding box center [223, 88] width 193 height 128
click at [55, 293] on link "QA Review 1370" at bounding box center [55, 288] width 111 height 18
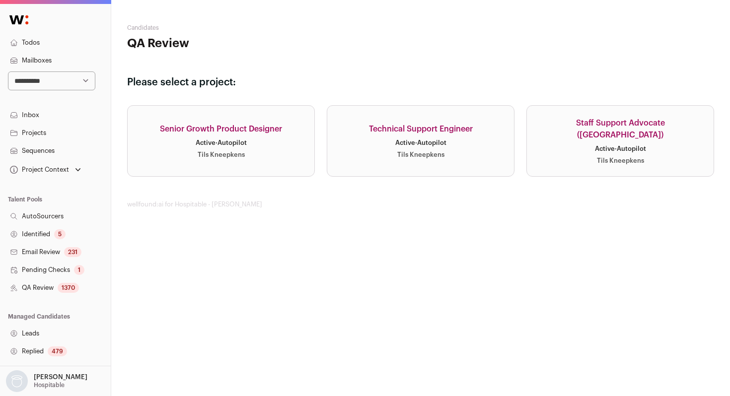
click at [256, 156] on link "Senior Growth Product Designer Active · Autopilot Tils Kneepkens" at bounding box center [221, 140] width 188 height 71
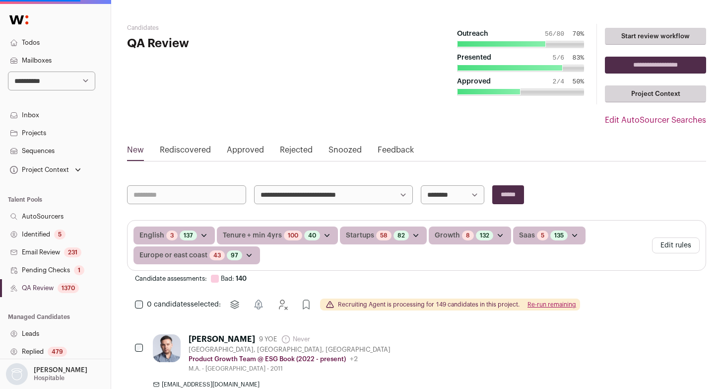
click at [671, 246] on button "Edit rules" at bounding box center [676, 245] width 48 height 16
click at [682, 245] on button "Edit rules" at bounding box center [676, 245] width 48 height 16
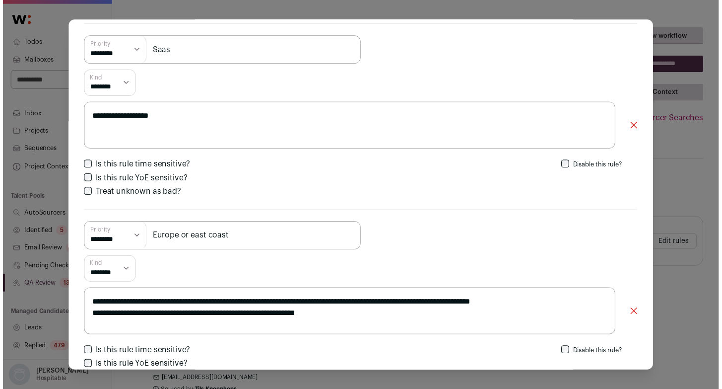
scroll to position [867, 0]
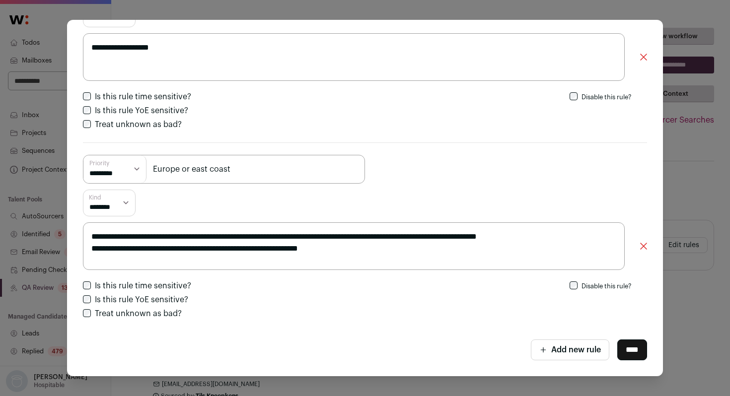
click at [710, 176] on div "**********" at bounding box center [365, 198] width 730 height 396
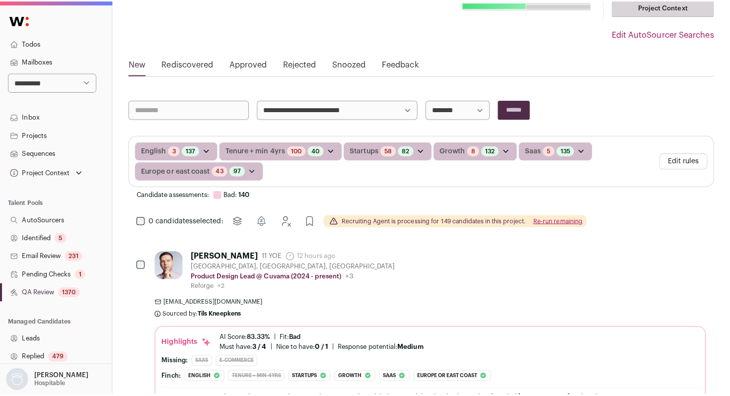
scroll to position [93, 0]
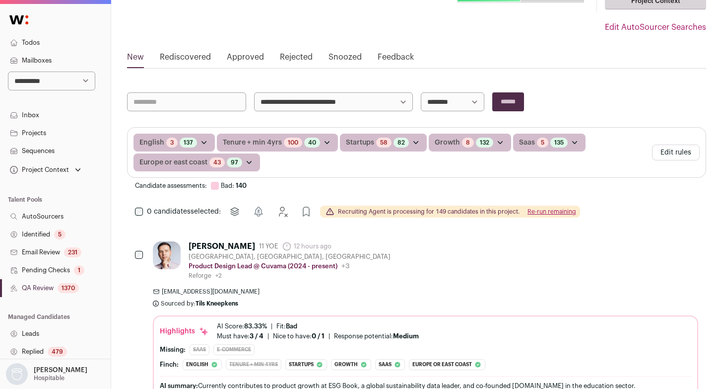
click at [689, 155] on button "Edit rules" at bounding box center [676, 152] width 48 height 16
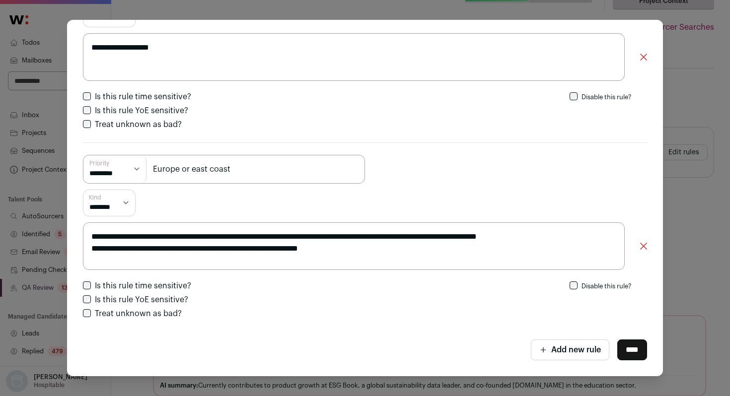
click at [639, 63] on div "**********" at bounding box center [365, 57] width 564 height 48
click at [640, 59] on icon "Close modal via background" at bounding box center [643, 57] width 7 height 7
click at [640, 58] on icon "Close modal via background" at bounding box center [643, 57] width 7 height 7
click at [640, 54] on icon "Close modal via background" at bounding box center [643, 57] width 7 height 7
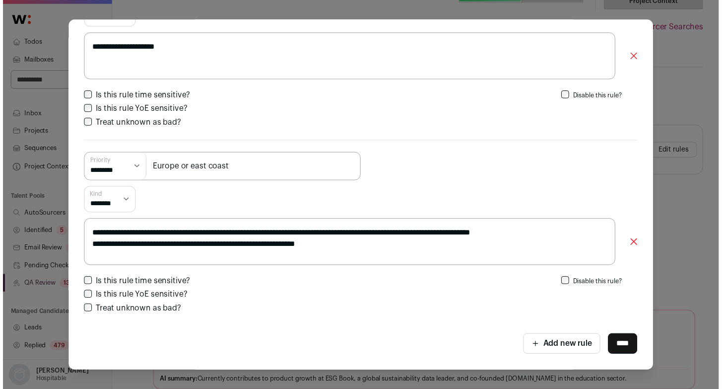
scroll to position [110, 0]
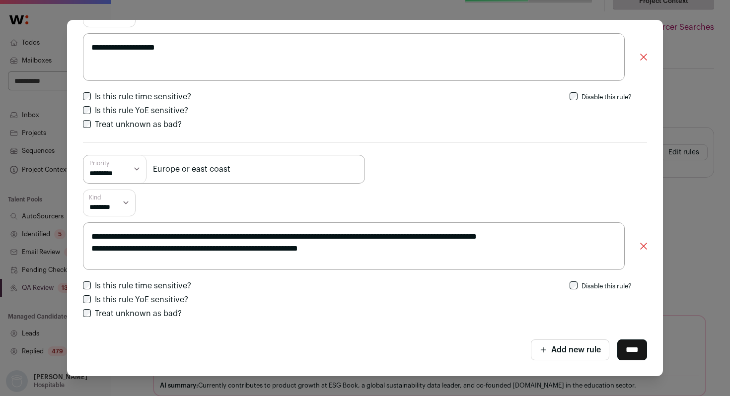
click at [684, 50] on div "**********" at bounding box center [365, 198] width 730 height 396
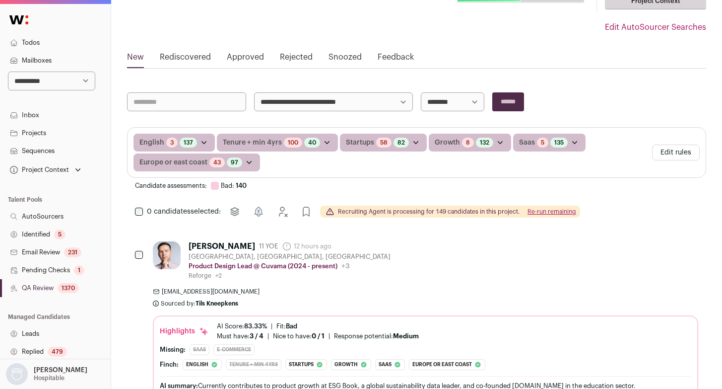
click at [685, 155] on button "Edit rules" at bounding box center [676, 152] width 48 height 16
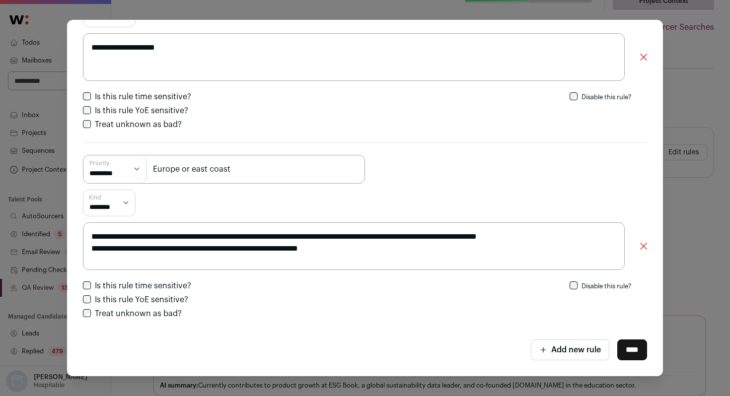
click at [699, 110] on div "**********" at bounding box center [365, 198] width 730 height 396
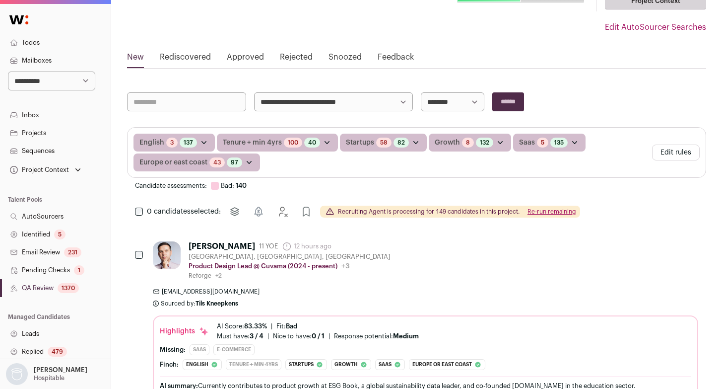
click at [51, 80] on select "**********" at bounding box center [51, 80] width 87 height 19
select select "***"
click at [8, 71] on select "**********" at bounding box center [51, 80] width 87 height 19
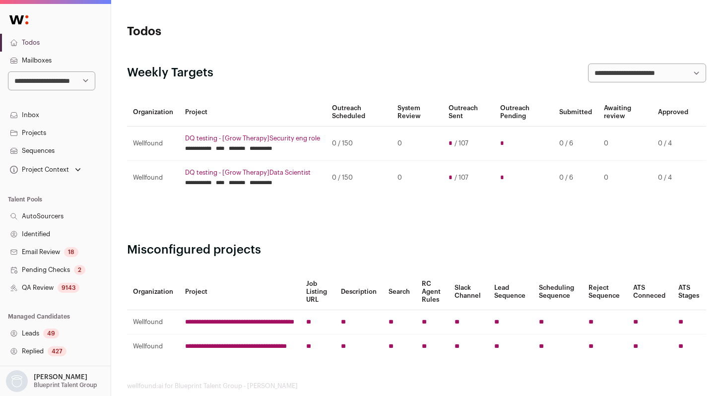
click at [41, 286] on link "QA Review 9143" at bounding box center [55, 288] width 111 height 18
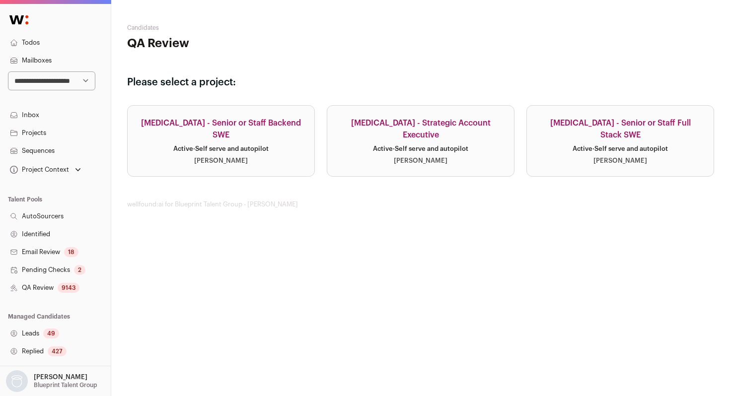
click at [655, 145] on div "Active · Self serve and autopilot" at bounding box center [619, 149] width 95 height 8
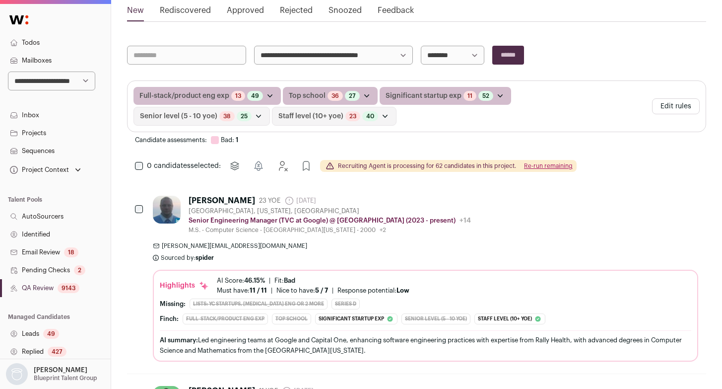
scroll to position [142, 0]
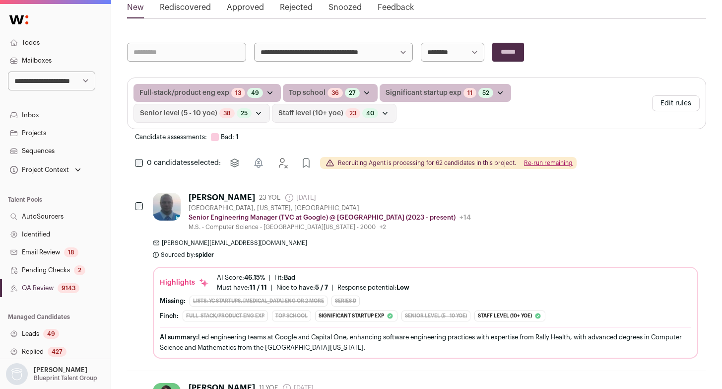
click at [686, 104] on button "Edit rules" at bounding box center [676, 103] width 48 height 16
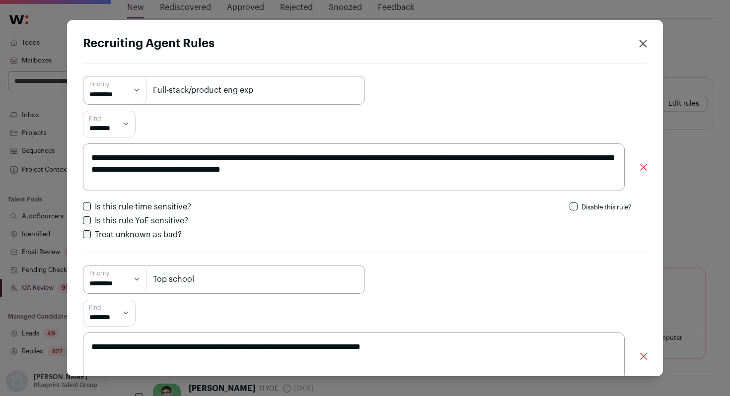
click at [703, 39] on div "**********" at bounding box center [365, 198] width 730 height 396
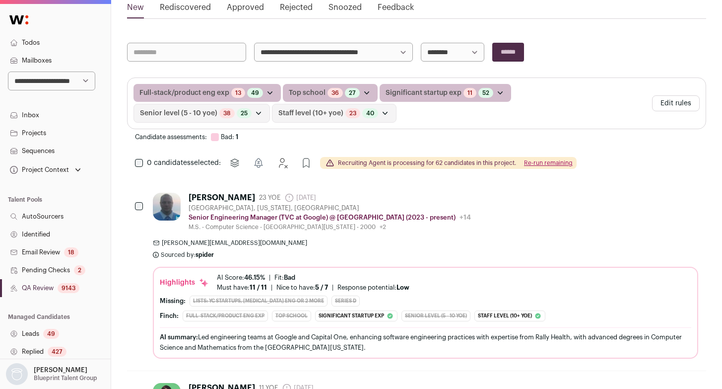
click at [36, 292] on link "QA Review 9143" at bounding box center [55, 288] width 111 height 18
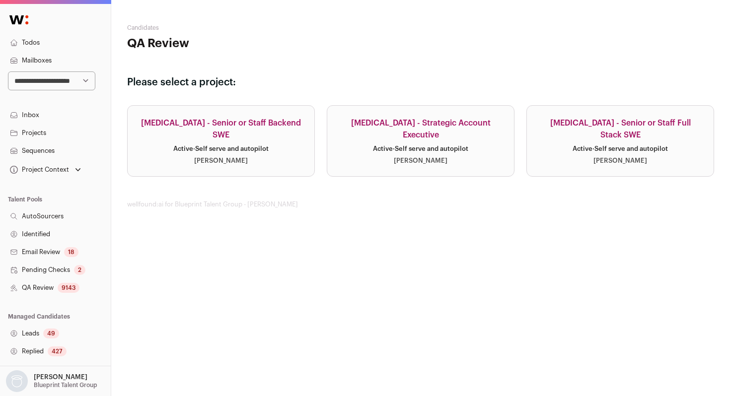
click at [220, 157] on div "Najalyn Idehen" at bounding box center [221, 161] width 54 height 8
click at [237, 132] on div "Squint - Senior or Staff Backend SWE" at bounding box center [220, 129] width 163 height 24
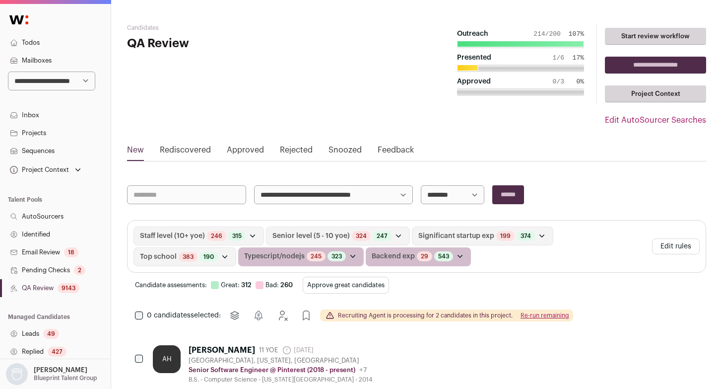
click at [675, 244] on button "Edit rules" at bounding box center [676, 246] width 48 height 16
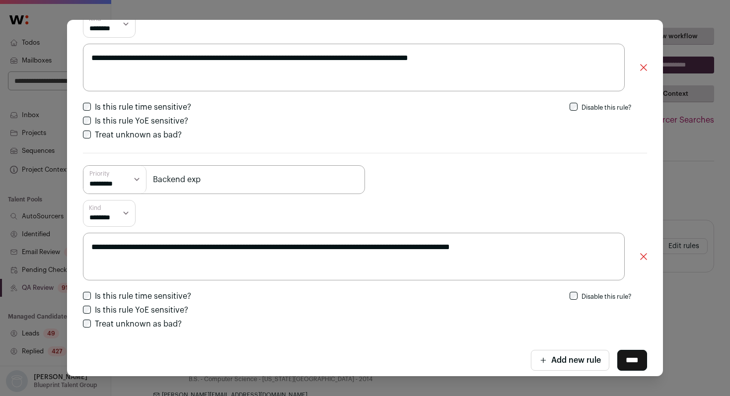
scroll to position [867, 0]
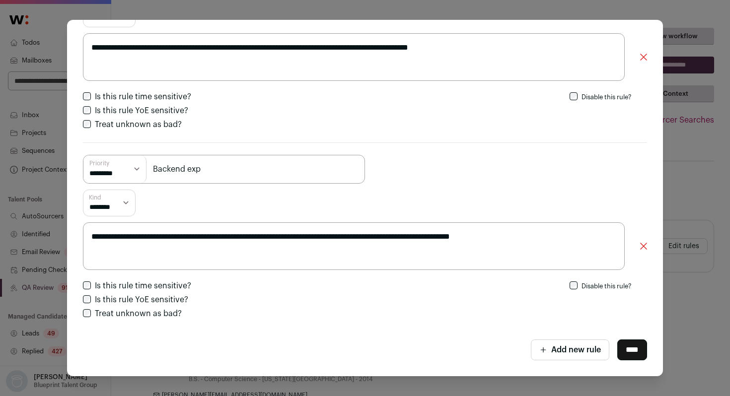
click at [26, 237] on div "**********" at bounding box center [365, 198] width 730 height 396
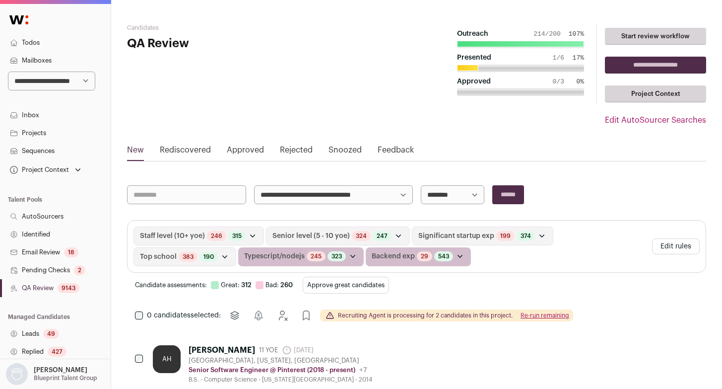
click at [38, 235] on link "Identified" at bounding box center [55, 234] width 111 height 18
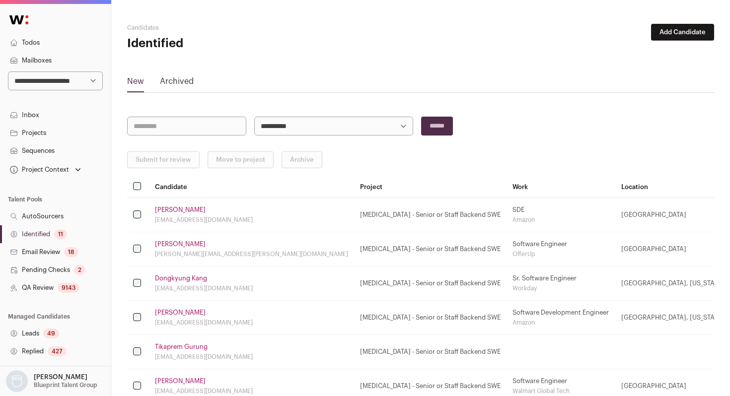
click at [34, 235] on link "Identified 11" at bounding box center [55, 234] width 111 height 18
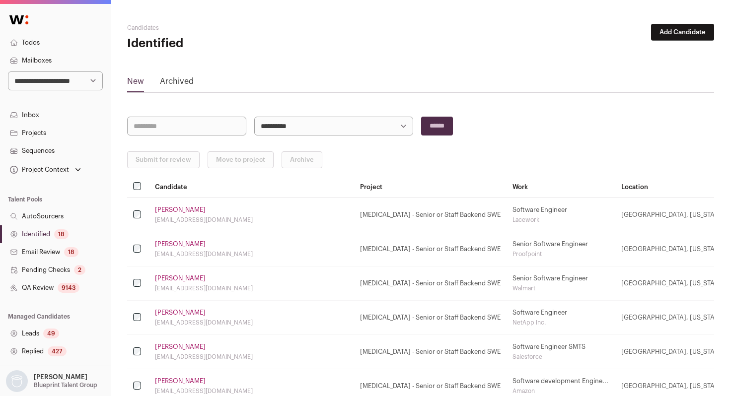
click at [38, 227] on link "Identified 18" at bounding box center [55, 234] width 111 height 18
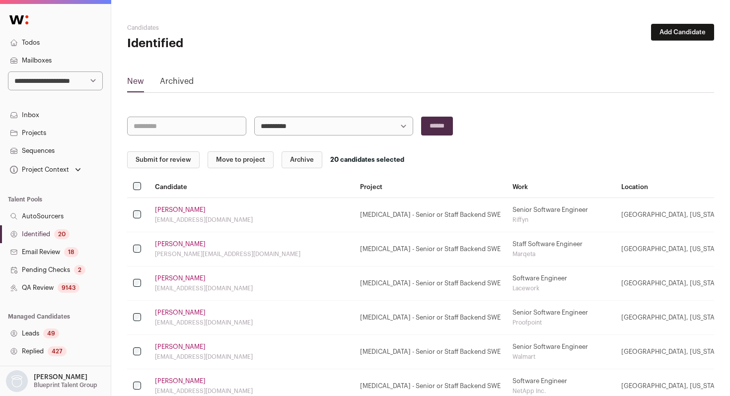
click at [161, 163] on button "Submit for review" at bounding box center [163, 159] width 72 height 17
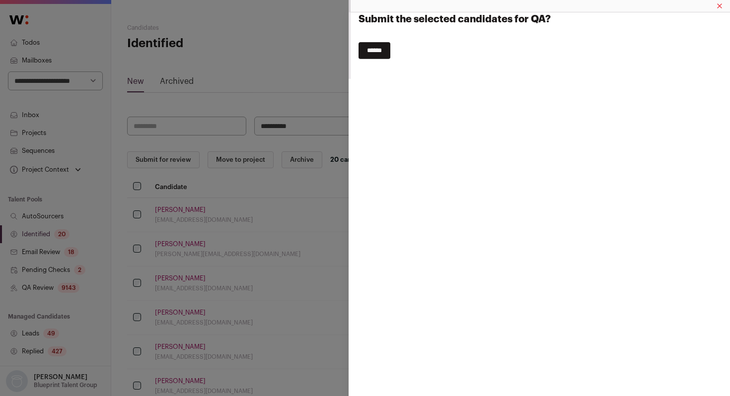
click at [386, 54] on input "******" at bounding box center [374, 50] width 32 height 17
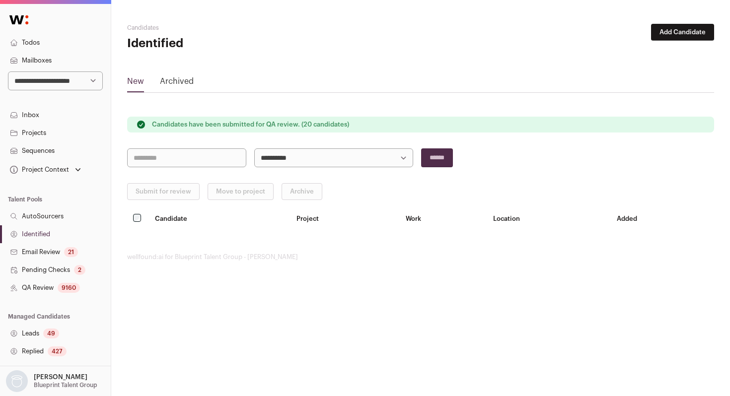
click at [56, 291] on link "QA Review 9160" at bounding box center [55, 288] width 111 height 18
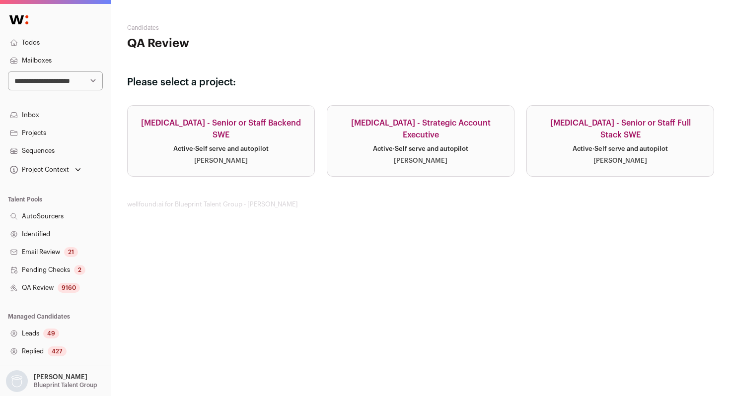
click at [227, 145] on div "Active · Self serve and autopilot" at bounding box center [220, 149] width 95 height 8
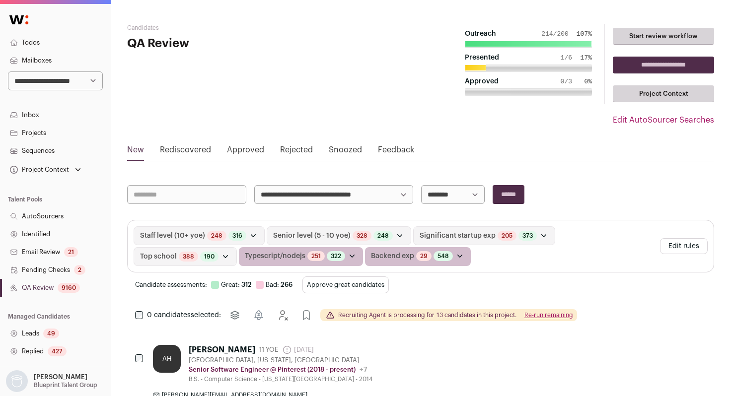
click at [536, 314] on button "Re-run remaining" at bounding box center [548, 315] width 49 height 8
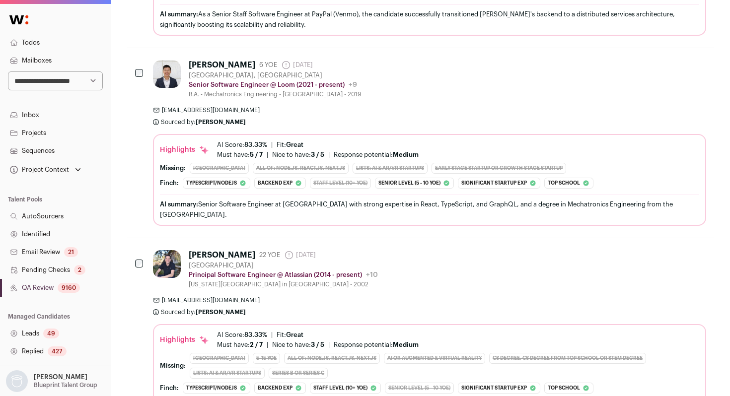
scroll to position [3825, 0]
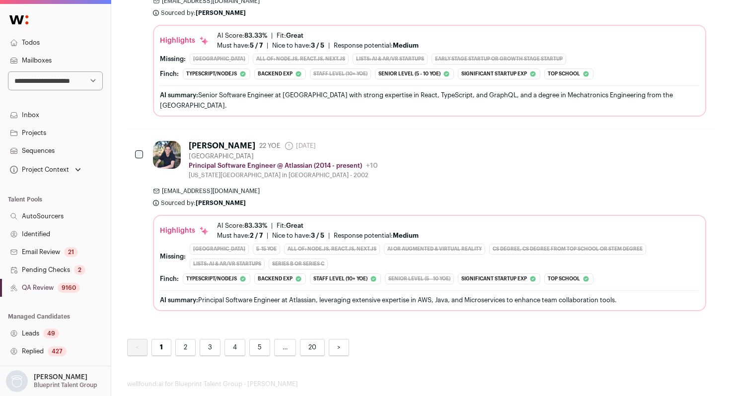
click at [187, 339] on link "2" at bounding box center [185, 347] width 20 height 17
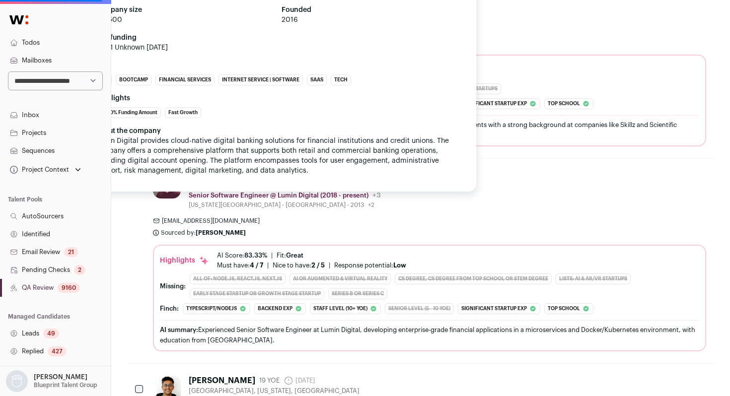
scroll to position [1360, 0]
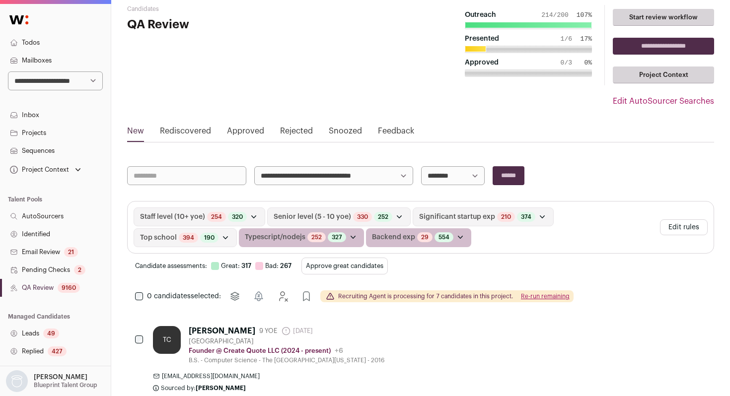
scroll to position [17, 0]
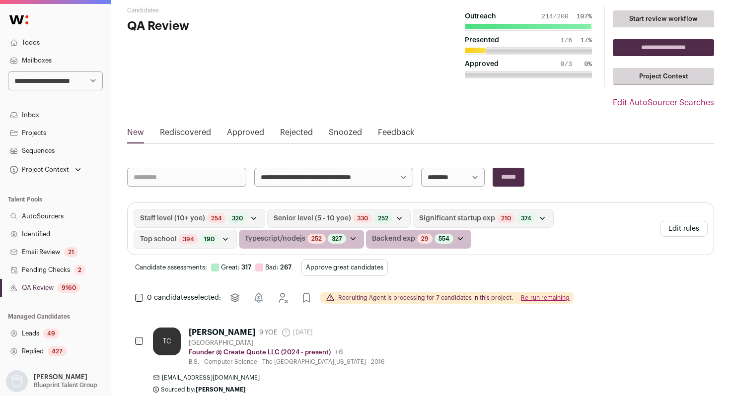
click at [451, 177] on select "**********" at bounding box center [453, 177] width 64 height 19
select select "**********"
click at [421, 168] on select "**********" at bounding box center [453, 177] width 64 height 19
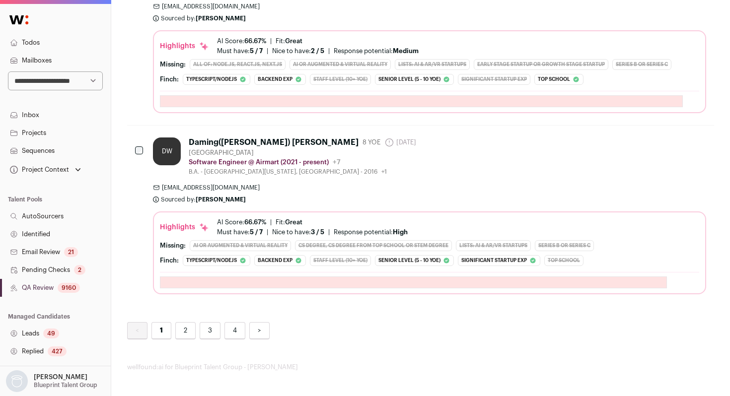
scroll to position [3801, 0]
